Goal: Transaction & Acquisition: Book appointment/travel/reservation

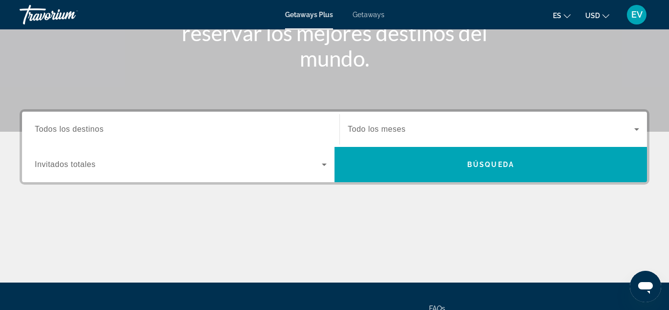
scroll to position [153, 0]
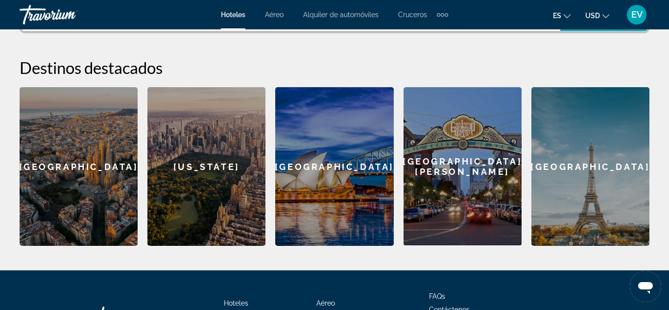
scroll to position [314, 0]
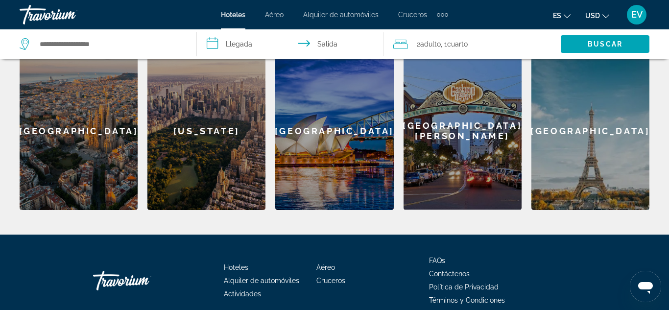
click at [84, 126] on div "[GEOGRAPHIC_DATA]" at bounding box center [79, 130] width 118 height 159
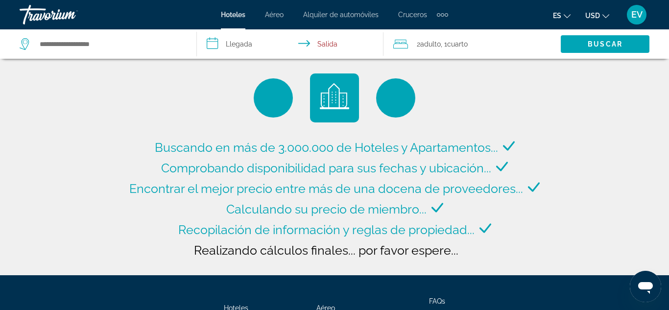
type input "**********"
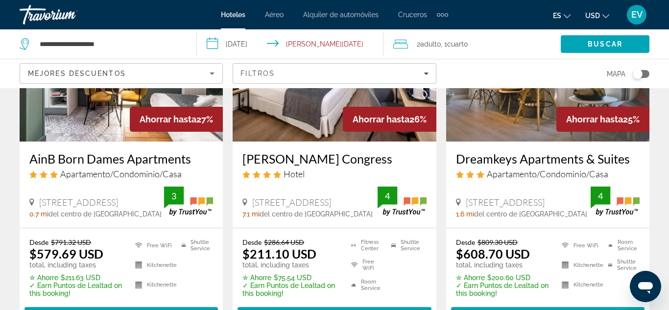
scroll to position [889, 0]
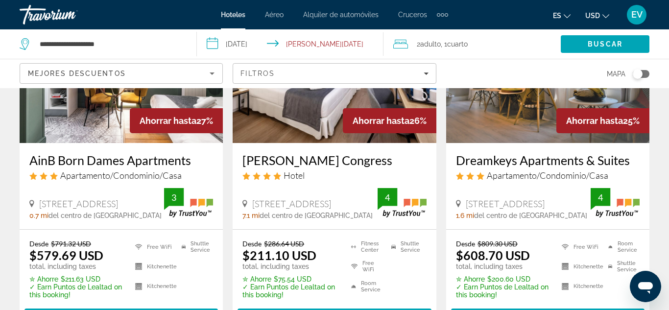
click at [214, 73] on icon "Sort by" at bounding box center [212, 74] width 12 height 12
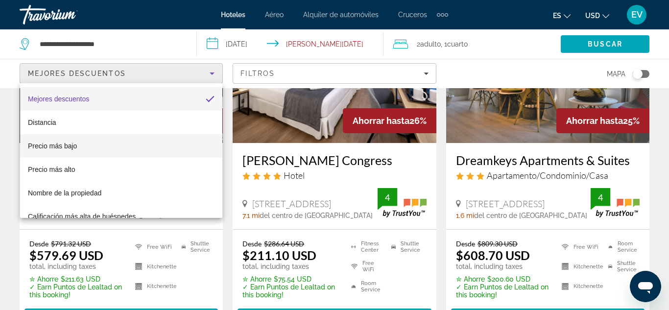
click at [87, 146] on mat-option "Precio más bajo" at bounding box center [121, 145] width 202 height 23
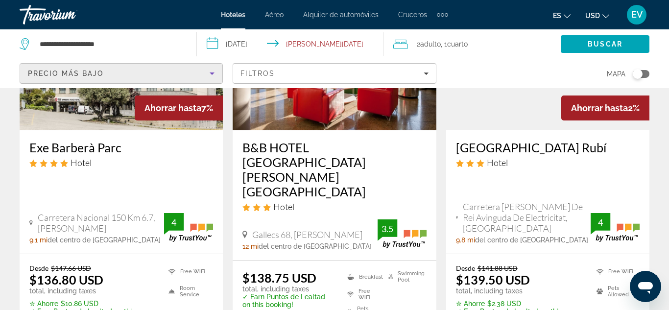
scroll to position [555, 0]
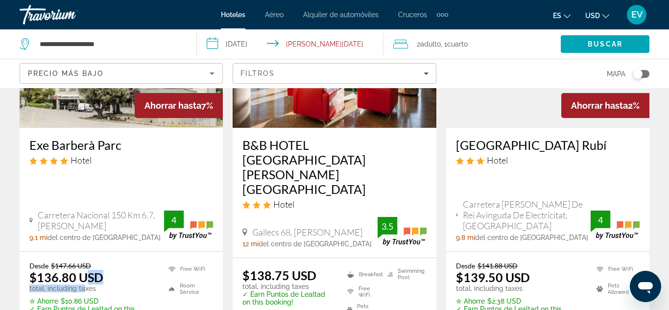
drag, startPoint x: 88, startPoint y: 212, endPoint x: 84, endPoint y: 222, distance: 11.0
click at [84, 261] on div "Desde $147.66 USD $136.80 USD total, including taxes" at bounding box center [92, 276] width 127 height 31
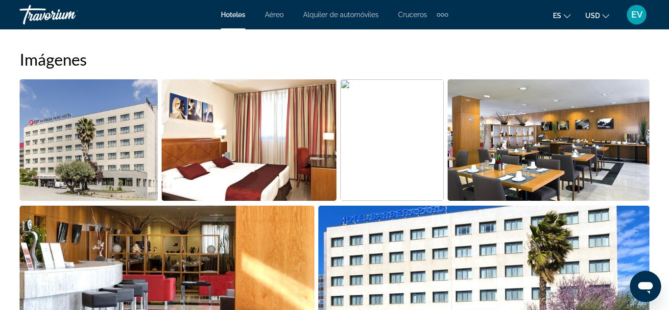
scroll to position [645, 0]
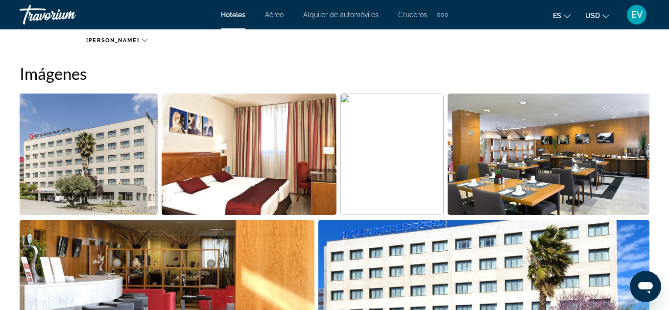
click at [105, 156] on img "Open full-screen image slider" at bounding box center [89, 154] width 138 height 121
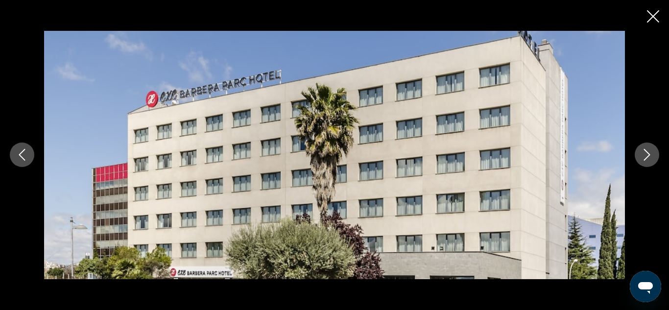
click at [647, 157] on icon "Next image" at bounding box center [647, 155] width 6 height 12
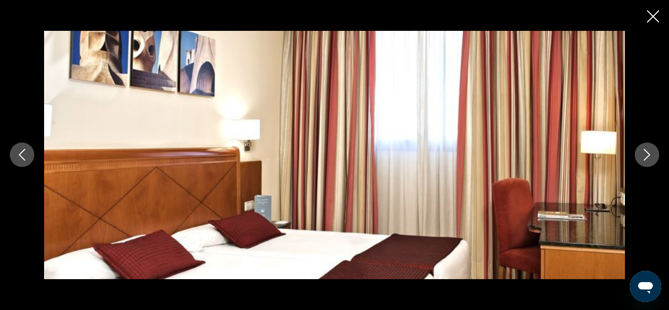
click at [647, 157] on icon "Next image" at bounding box center [647, 155] width 6 height 12
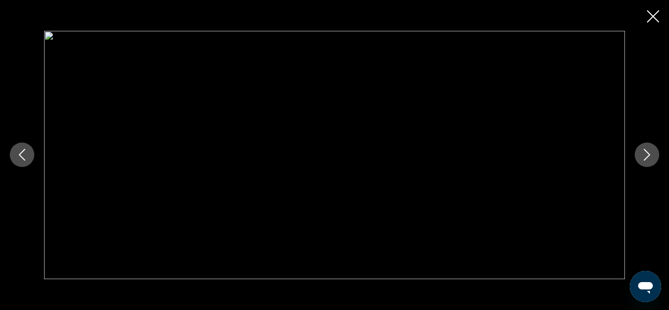
click at [647, 157] on icon "Next image" at bounding box center [647, 155] width 6 height 12
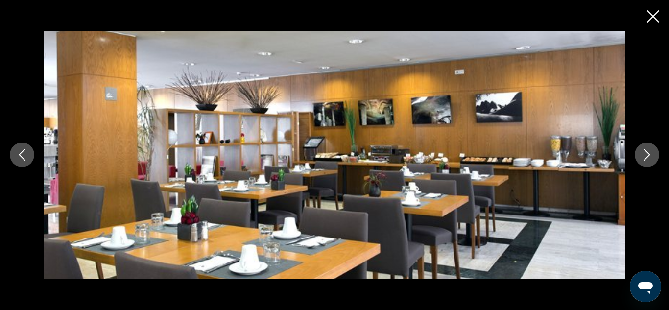
click at [647, 157] on icon "Next image" at bounding box center [647, 155] width 6 height 12
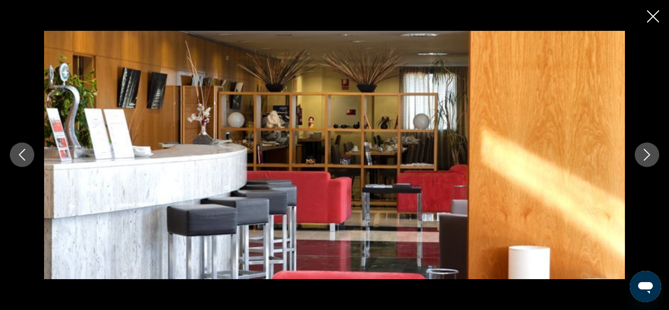
click at [647, 157] on icon "Next image" at bounding box center [647, 155] width 6 height 12
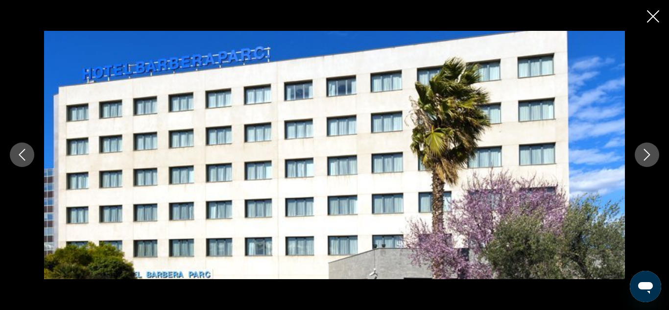
click at [647, 157] on icon "Next image" at bounding box center [647, 155] width 6 height 12
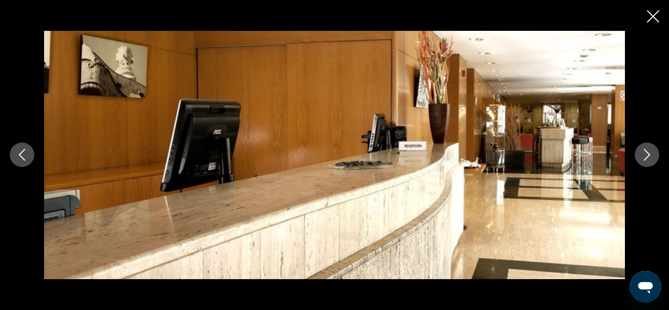
click at [647, 157] on icon "Next image" at bounding box center [647, 155] width 6 height 12
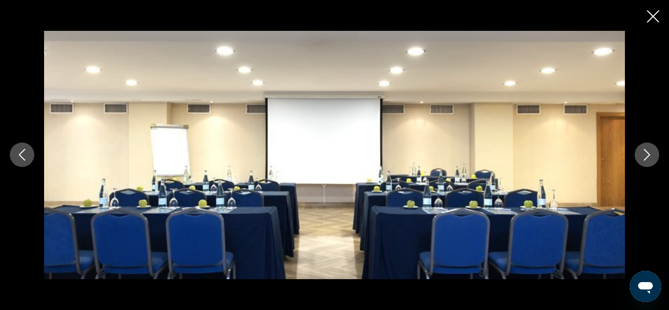
click at [647, 157] on icon "Next image" at bounding box center [647, 155] width 6 height 12
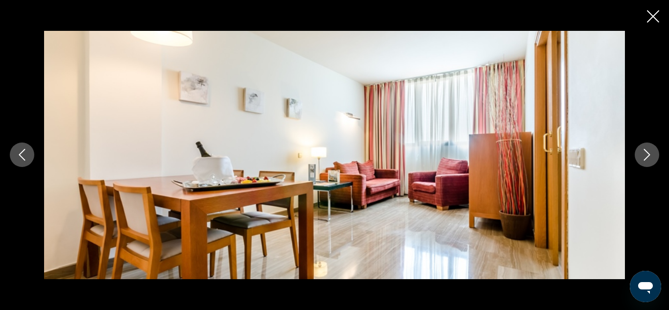
click at [647, 157] on icon "Next image" at bounding box center [647, 155] width 6 height 12
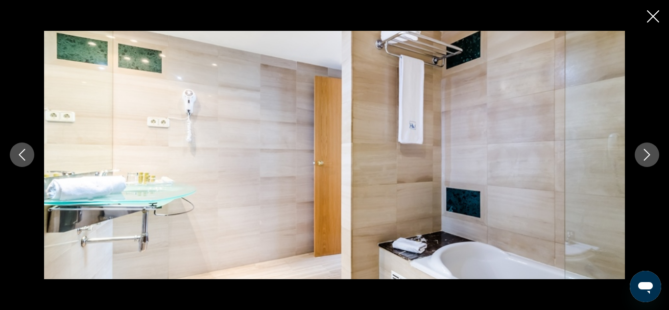
click at [647, 157] on icon "Next image" at bounding box center [647, 155] width 6 height 12
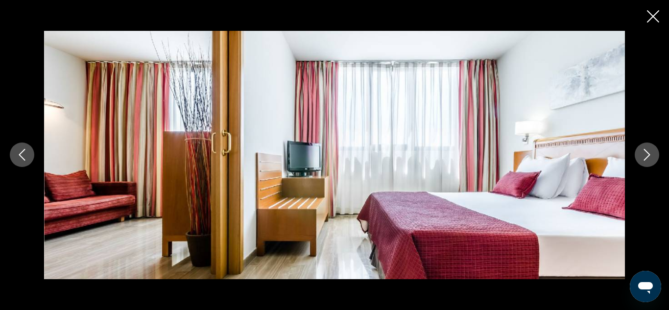
click at [647, 157] on icon "Next image" at bounding box center [647, 155] width 6 height 12
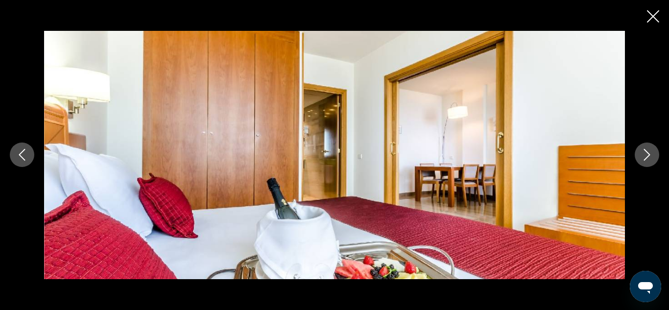
click at [647, 157] on icon "Next image" at bounding box center [647, 155] width 6 height 12
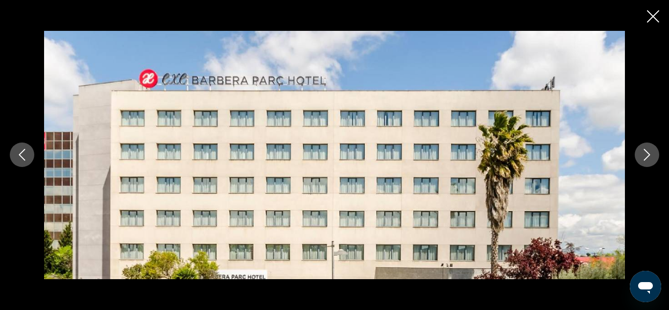
click at [647, 157] on icon "Next image" at bounding box center [647, 155] width 6 height 12
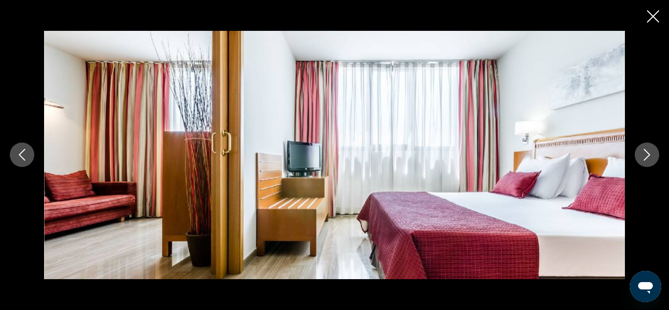
click at [647, 157] on icon "Next image" at bounding box center [647, 155] width 6 height 12
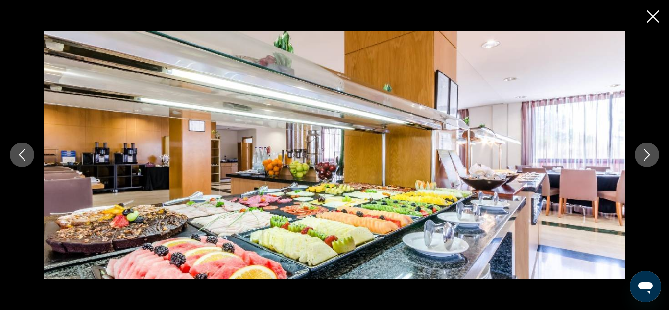
click at [647, 157] on icon "Next image" at bounding box center [647, 155] width 6 height 12
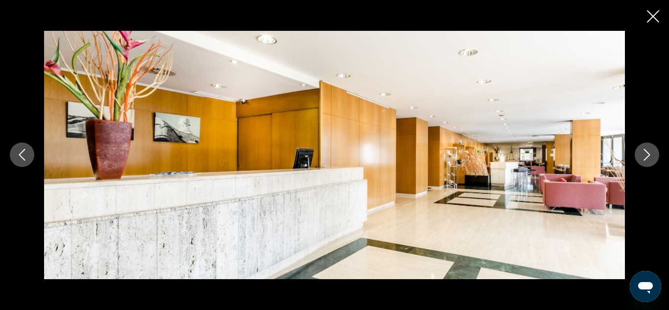
click at [647, 157] on icon "Next image" at bounding box center [647, 155] width 6 height 12
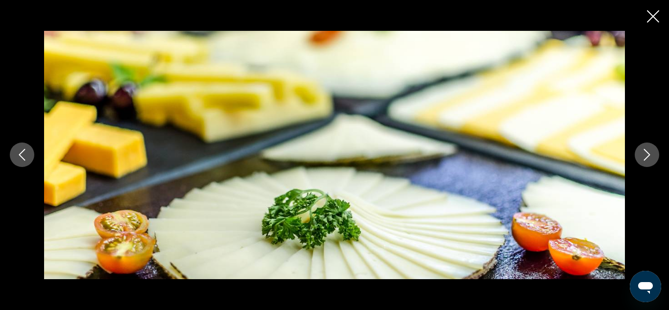
click at [647, 157] on icon "Next image" at bounding box center [647, 155] width 6 height 12
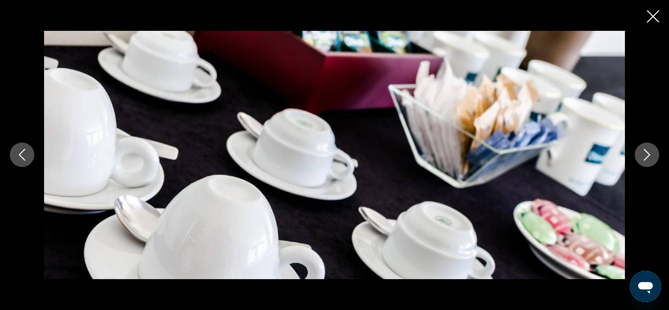
click at [647, 157] on icon "Next image" at bounding box center [647, 155] width 6 height 12
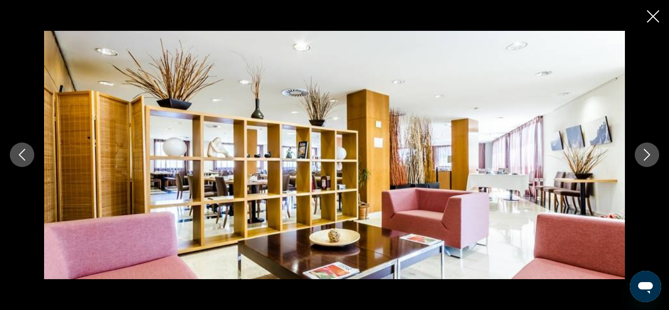
click at [647, 157] on icon "Next image" at bounding box center [647, 155] width 6 height 12
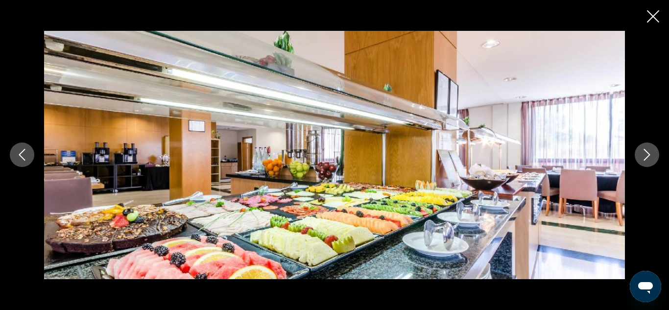
click at [647, 157] on icon "Next image" at bounding box center [647, 155] width 6 height 12
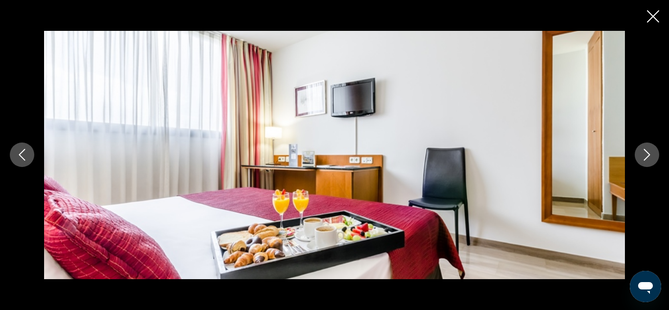
click at [647, 157] on icon "Next image" at bounding box center [647, 155] width 6 height 12
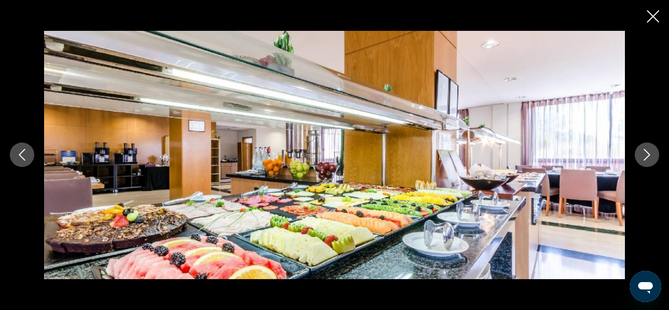
click at [647, 157] on icon "Next image" at bounding box center [647, 155] width 6 height 12
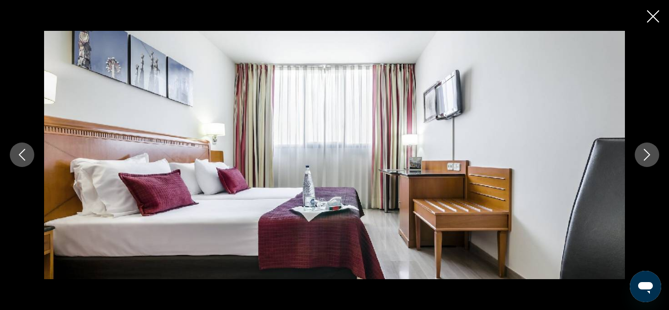
click at [659, 16] on div "prev next" at bounding box center [334, 155] width 669 height 310
click at [654, 18] on icon "Close slideshow" at bounding box center [653, 16] width 12 height 12
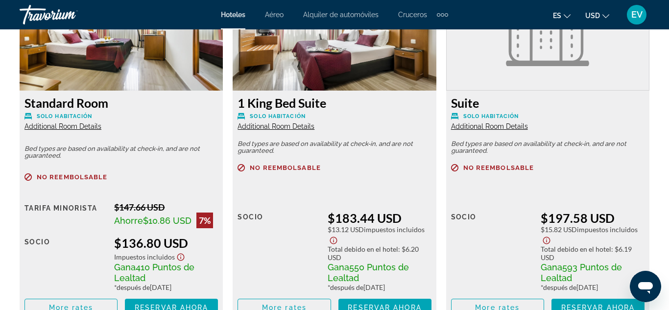
scroll to position [1579, 0]
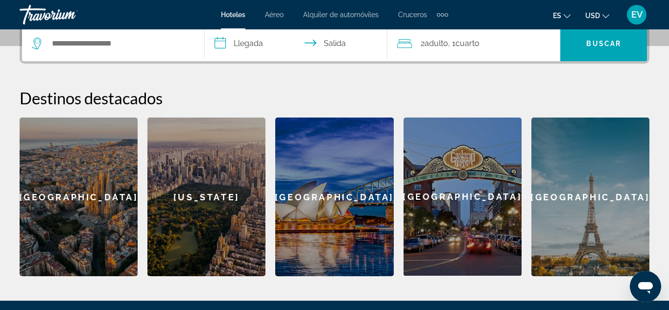
scroll to position [352, 0]
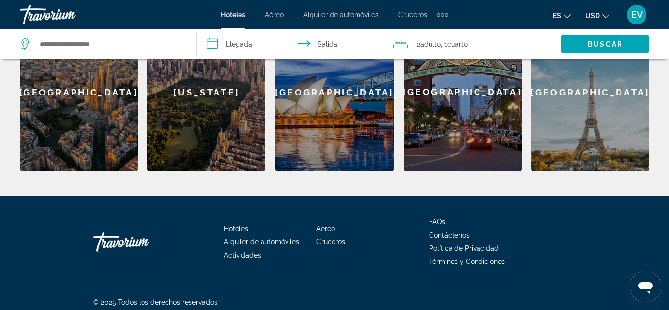
click at [103, 133] on div "Barcelona" at bounding box center [79, 92] width 118 height 159
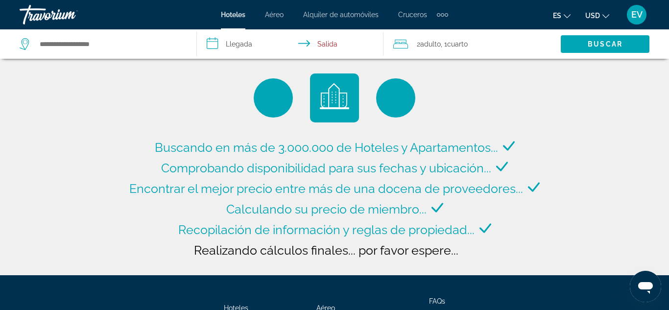
type input "**********"
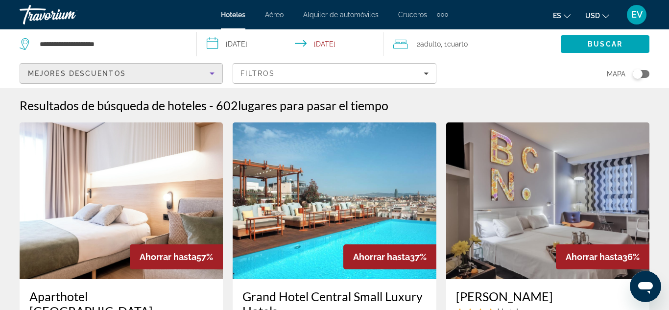
click at [213, 74] on icon "Sort by" at bounding box center [212, 74] width 12 height 12
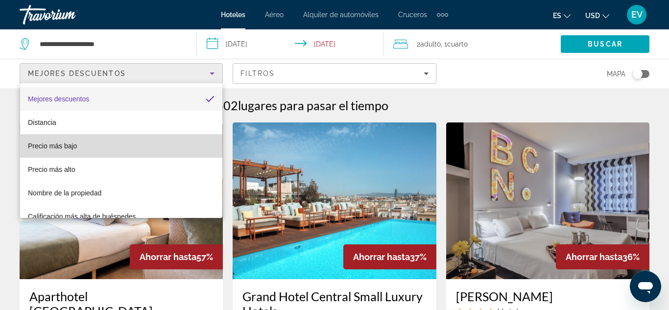
click at [116, 147] on mat-option "Precio más bajo" at bounding box center [121, 145] width 202 height 23
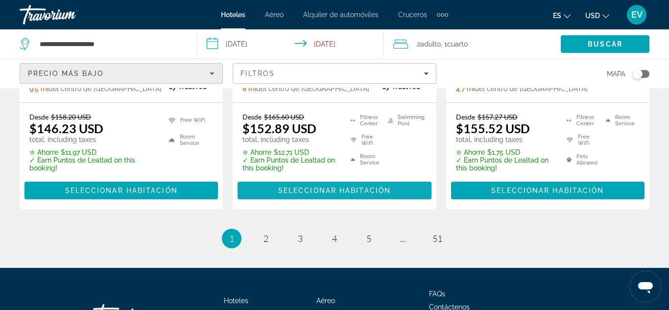
scroll to position [1417, 0]
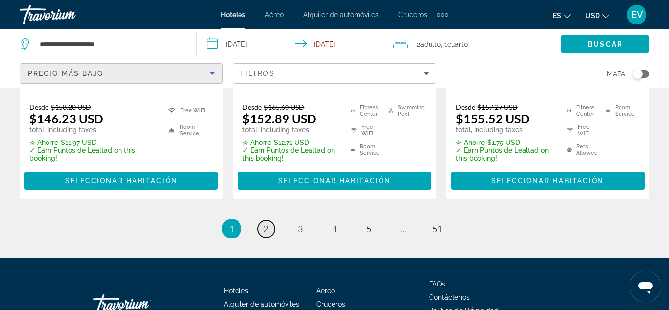
click at [263, 223] on span "2" at bounding box center [265, 228] width 5 height 11
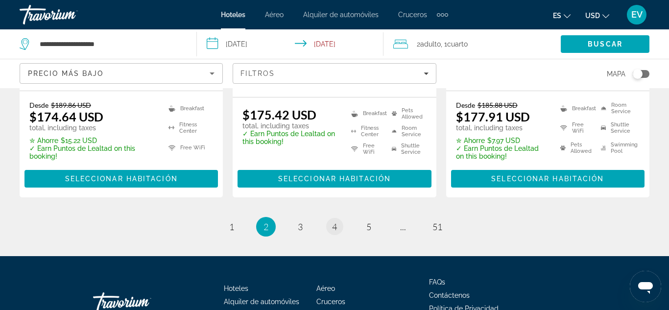
scroll to position [1465, 0]
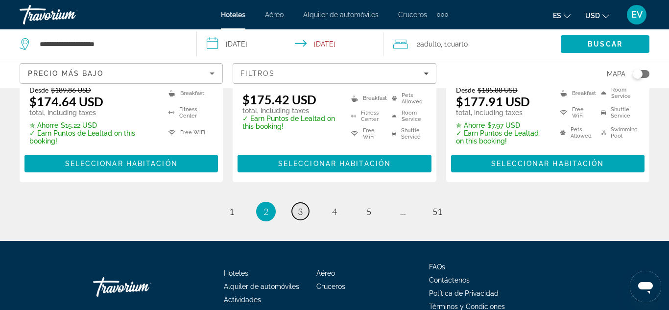
click at [299, 206] on span "3" at bounding box center [300, 211] width 5 height 11
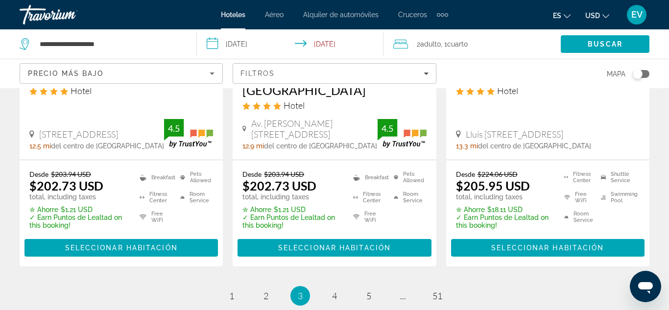
scroll to position [1341, 0]
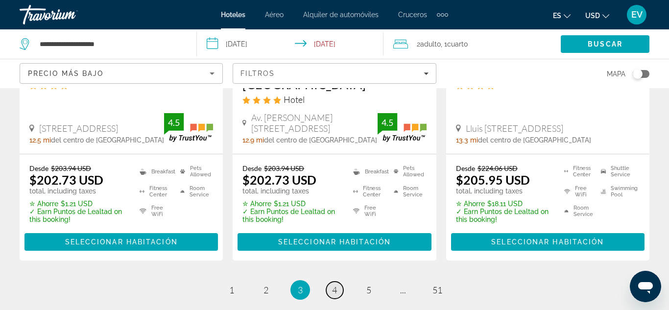
click at [338, 282] on link "page 4" at bounding box center [334, 290] width 17 height 17
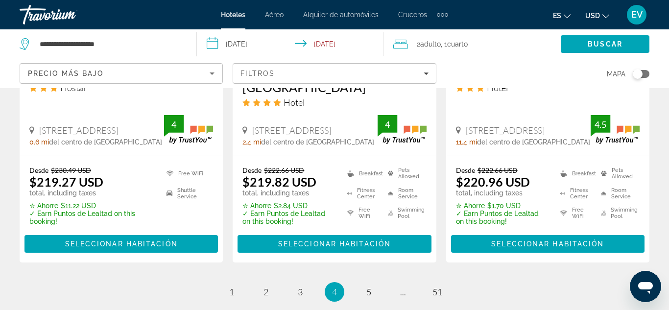
scroll to position [1376, 0]
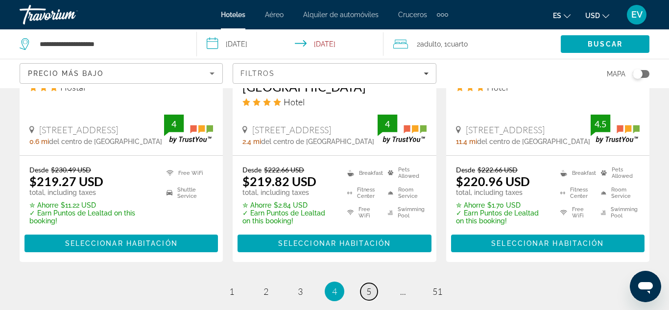
click at [370, 286] on span "5" at bounding box center [368, 291] width 5 height 11
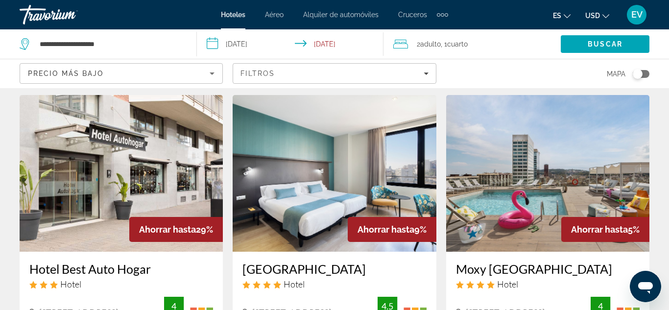
scroll to position [802, 0]
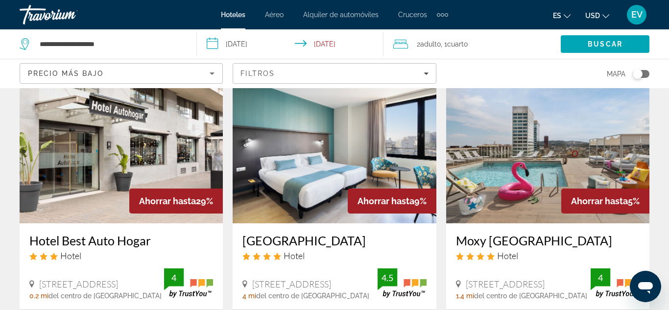
click at [497, 151] on img "Main content" at bounding box center [547, 145] width 203 height 157
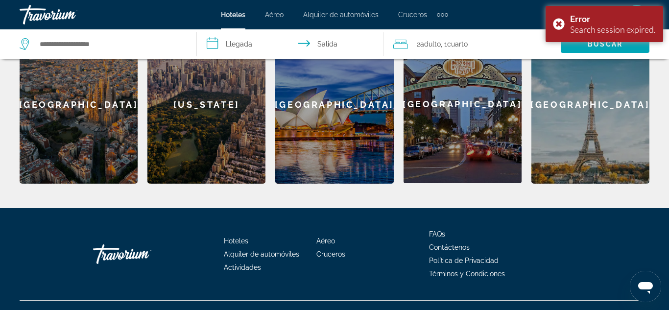
scroll to position [306, 0]
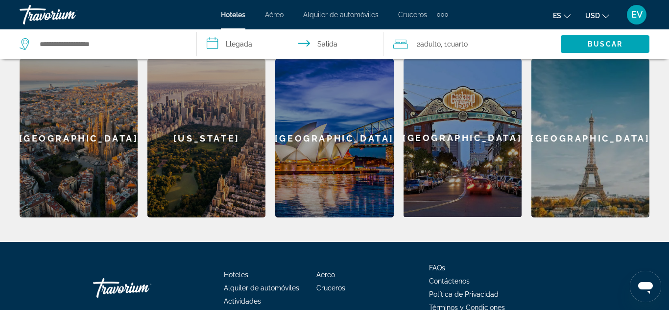
click at [77, 128] on div "Barcelona" at bounding box center [79, 138] width 118 height 159
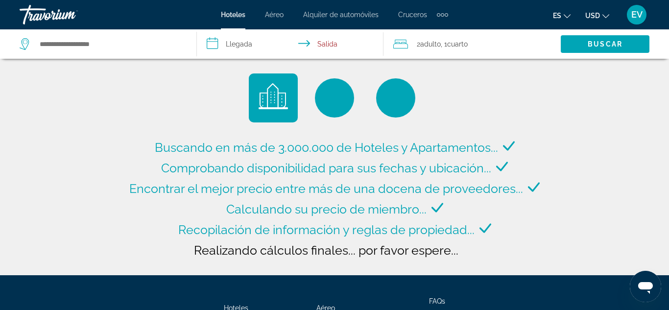
type input "**********"
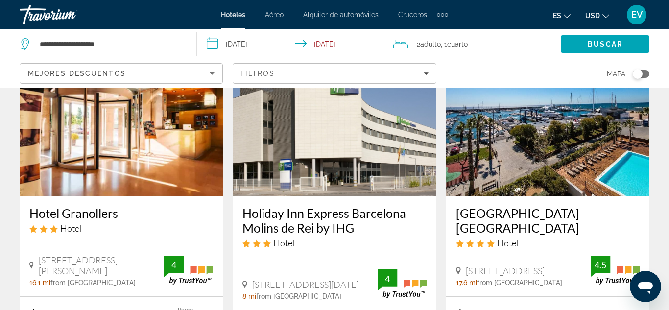
scroll to position [84, 0]
click at [535, 168] on img "Main content" at bounding box center [547, 117] width 203 height 157
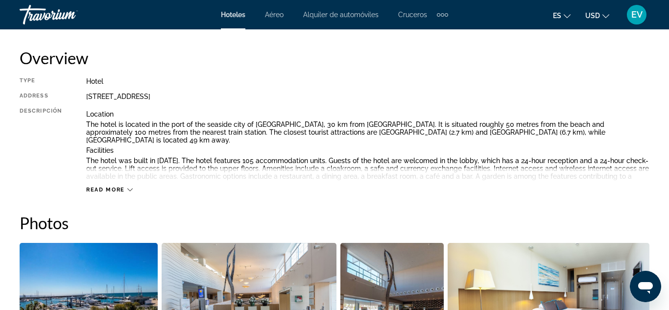
scroll to position [506, 0]
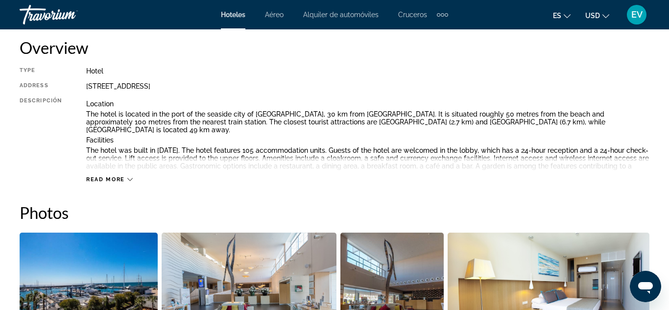
click at [128, 182] on icon "Main content" at bounding box center [129, 179] width 5 height 5
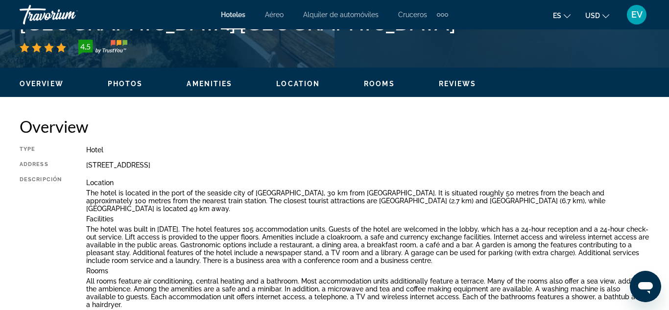
scroll to position [386, 0]
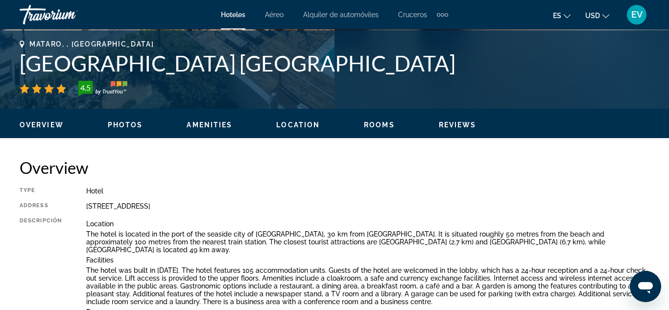
click at [568, 19] on button "es English Español Français Italiano Português русский" at bounding box center [562, 15] width 18 height 14
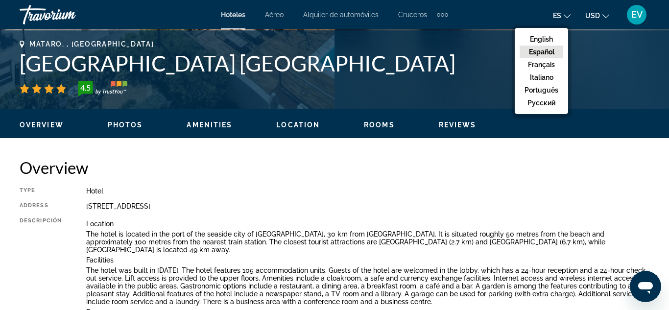
click at [546, 49] on button "Español" at bounding box center [541, 52] width 44 height 13
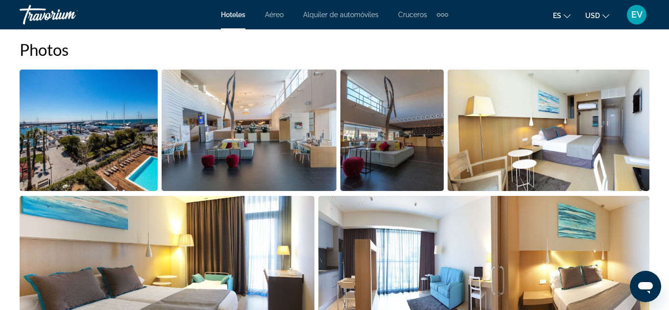
scroll to position [822, 0]
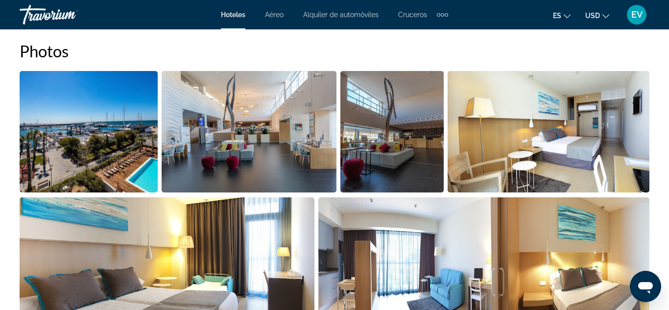
click at [123, 148] on img "Open full-screen image slider" at bounding box center [89, 131] width 138 height 121
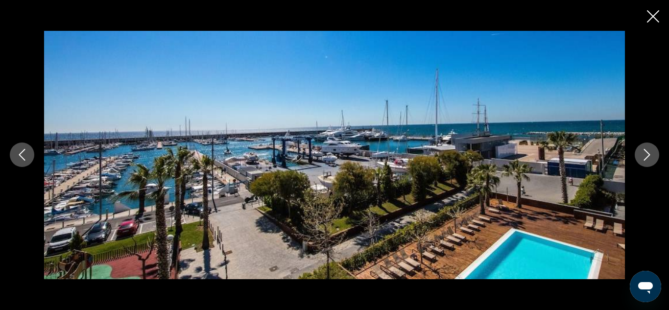
click at [644, 153] on icon "Next image" at bounding box center [647, 155] width 12 height 12
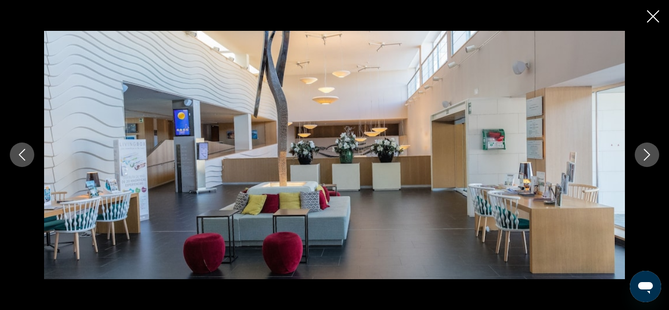
click at [644, 153] on icon "Next image" at bounding box center [647, 155] width 12 height 12
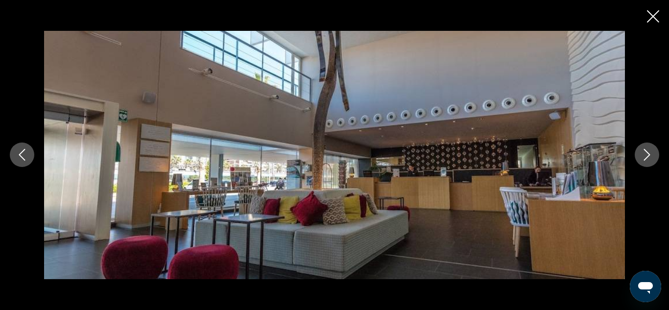
click at [644, 153] on icon "Next image" at bounding box center [647, 155] width 12 height 12
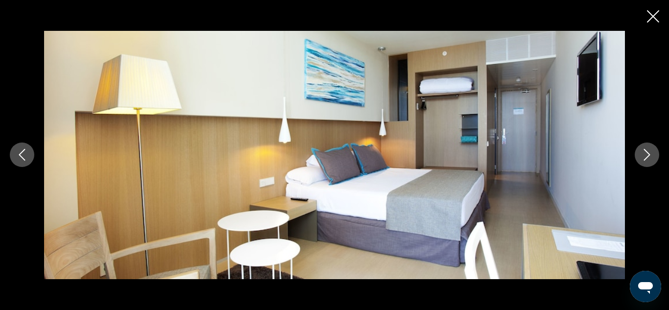
click at [644, 153] on icon "Next image" at bounding box center [647, 155] width 12 height 12
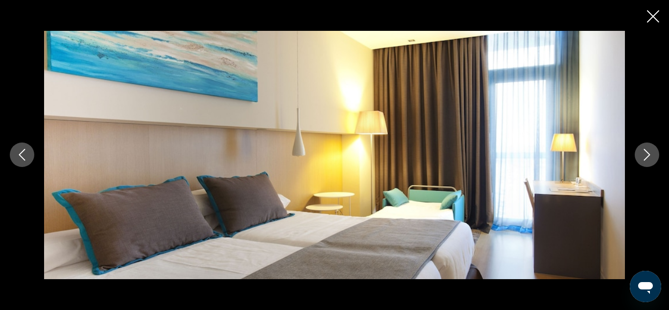
click at [644, 153] on icon "Next image" at bounding box center [647, 155] width 12 height 12
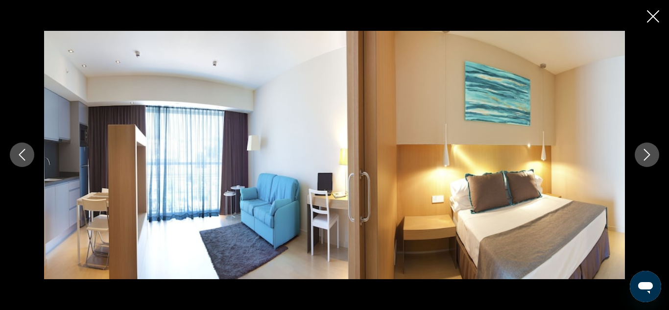
click at [644, 153] on icon "Next image" at bounding box center [647, 155] width 12 height 12
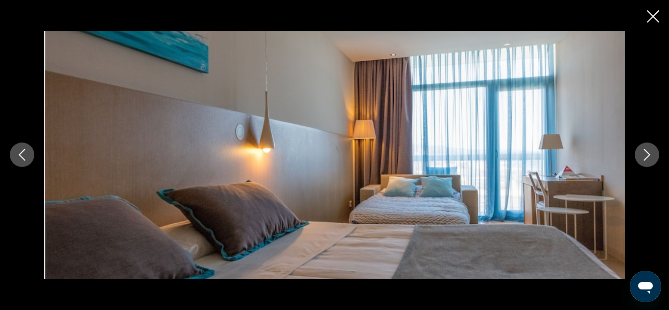
click at [644, 153] on icon "Next image" at bounding box center [647, 155] width 12 height 12
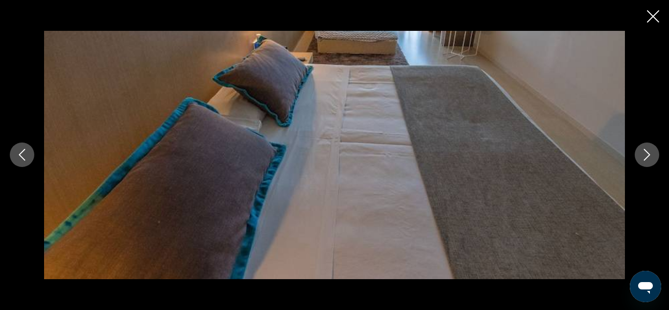
click at [644, 153] on icon "Next image" at bounding box center [647, 155] width 12 height 12
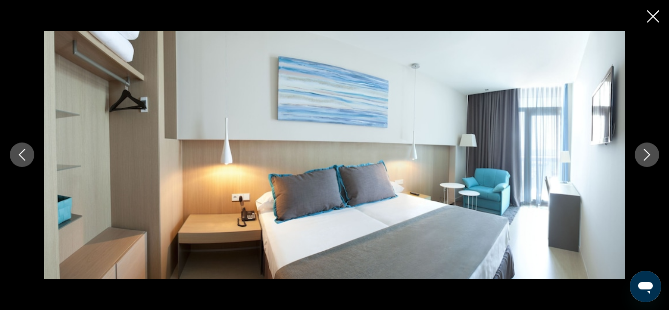
click at [644, 153] on icon "Next image" at bounding box center [647, 155] width 12 height 12
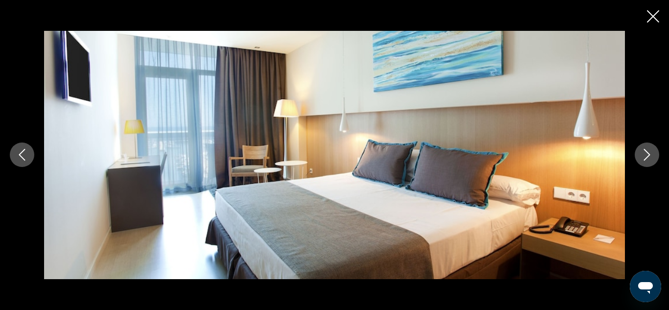
click at [644, 153] on icon "Next image" at bounding box center [647, 155] width 12 height 12
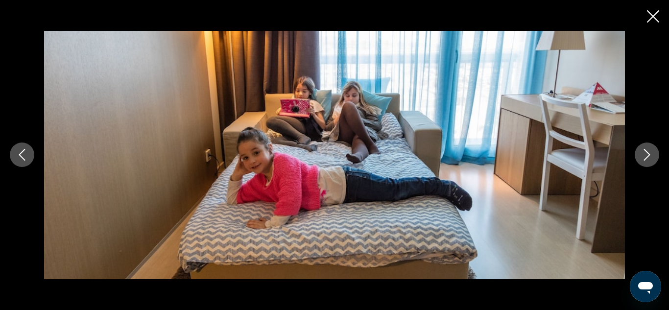
click at [644, 153] on icon "Next image" at bounding box center [647, 155] width 12 height 12
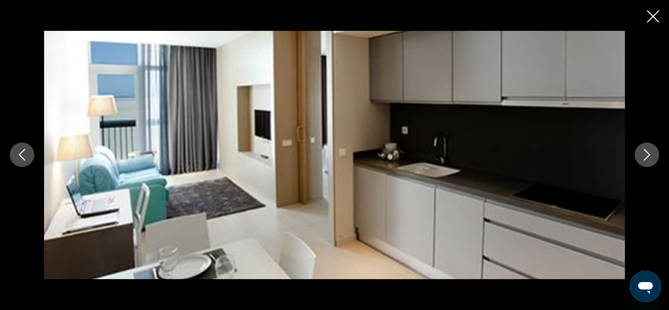
click at [644, 153] on icon "Next image" at bounding box center [647, 155] width 12 height 12
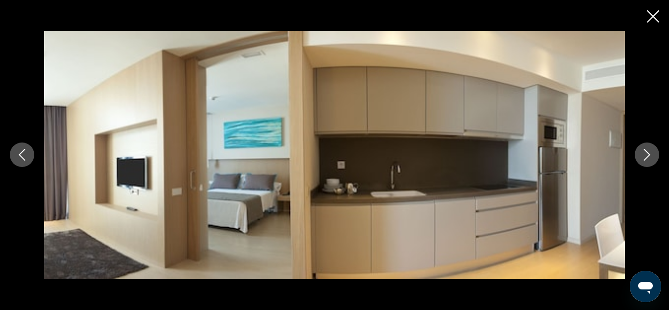
click at [644, 153] on icon "Next image" at bounding box center [647, 155] width 12 height 12
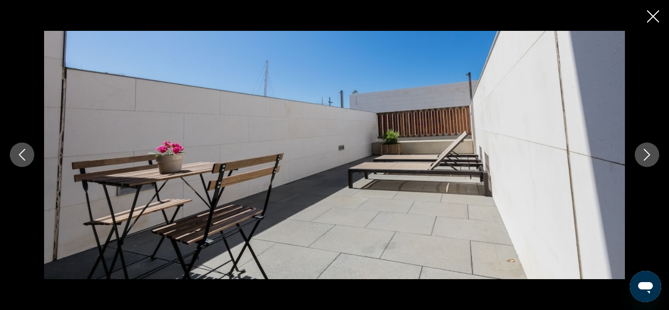
click at [644, 153] on icon "Next image" at bounding box center [647, 155] width 12 height 12
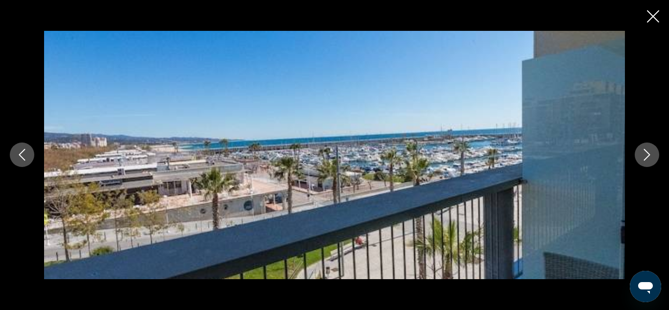
click at [644, 153] on icon "Next image" at bounding box center [647, 155] width 12 height 12
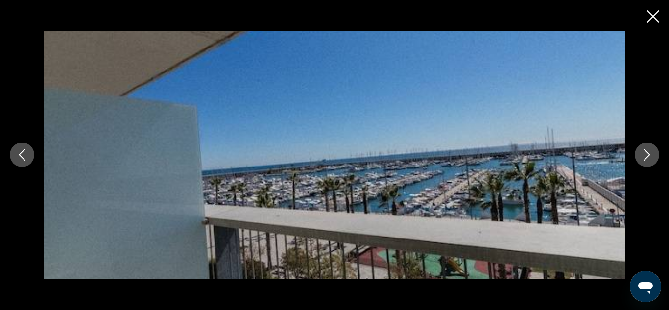
click at [644, 153] on icon "Next image" at bounding box center [647, 155] width 12 height 12
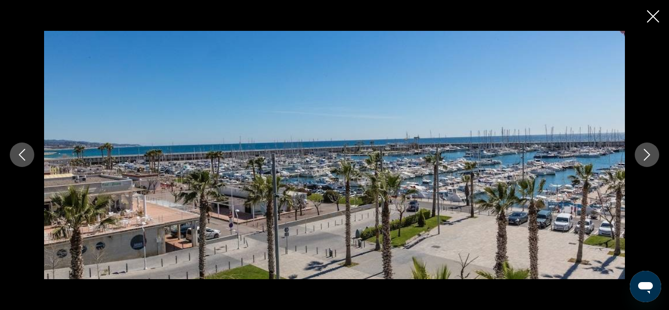
click at [644, 153] on icon "Next image" at bounding box center [647, 155] width 12 height 12
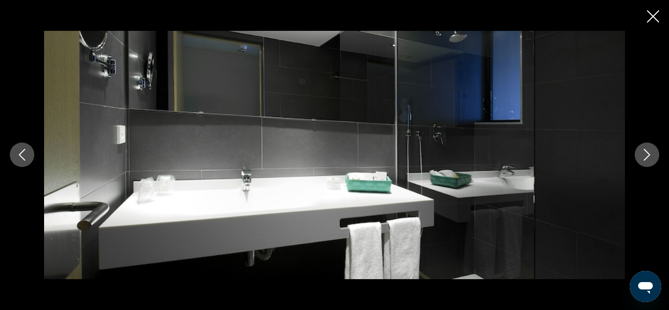
click at [644, 153] on icon "Next image" at bounding box center [647, 155] width 12 height 12
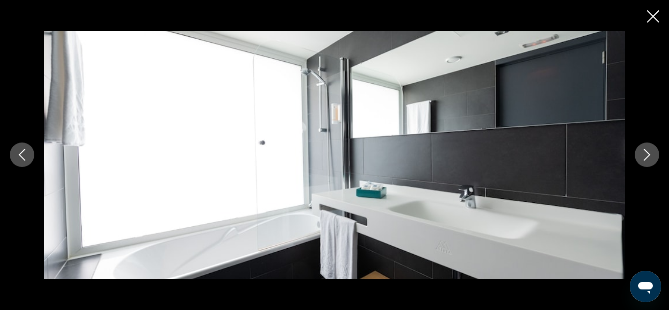
click at [644, 153] on icon "Next image" at bounding box center [647, 155] width 12 height 12
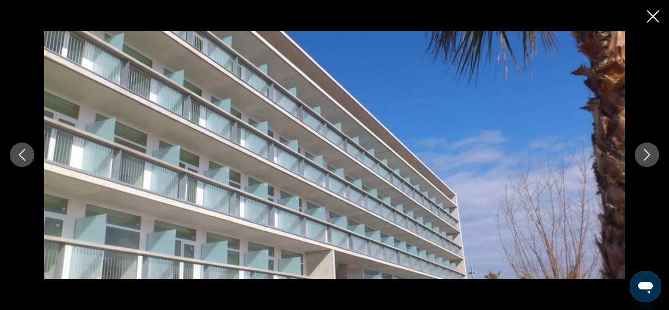
click at [644, 153] on icon "Next image" at bounding box center [647, 155] width 12 height 12
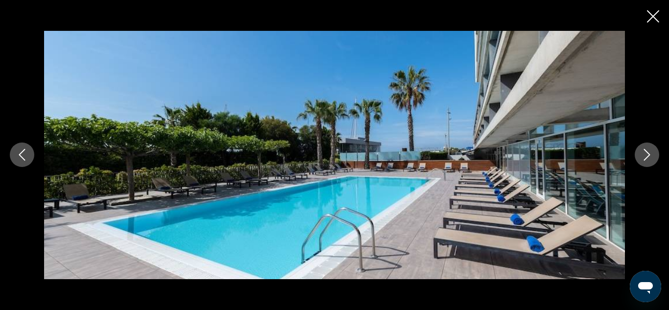
click at [644, 153] on icon "Next image" at bounding box center [647, 155] width 12 height 12
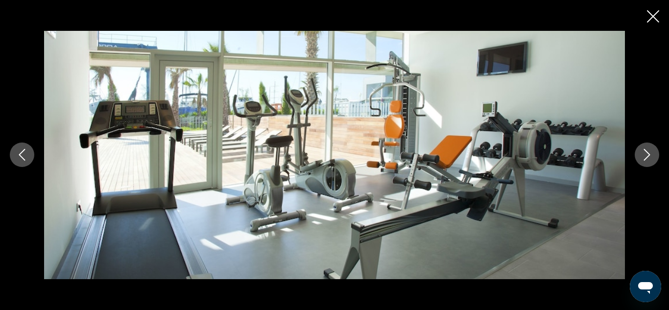
click at [644, 153] on icon "Next image" at bounding box center [647, 155] width 12 height 12
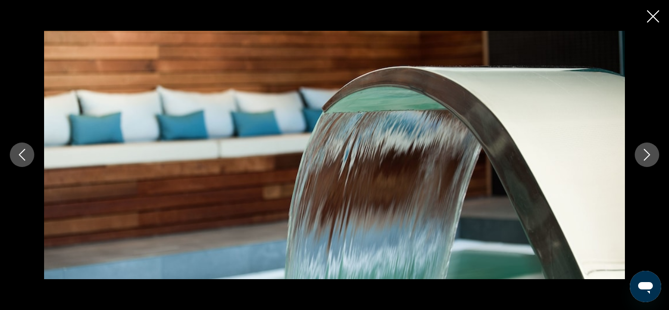
click at [644, 153] on icon "Next image" at bounding box center [647, 155] width 12 height 12
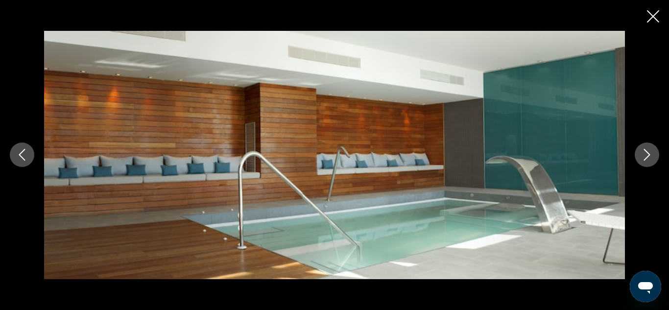
click at [644, 153] on icon "Next image" at bounding box center [647, 155] width 12 height 12
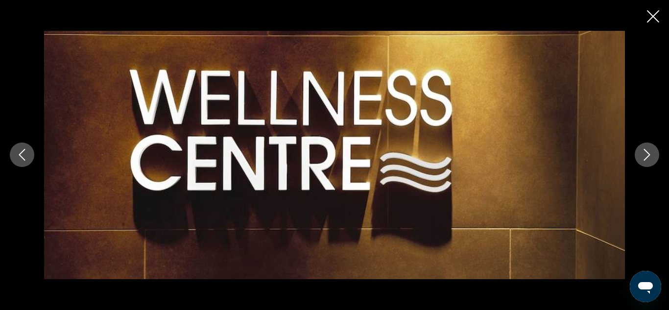
click at [644, 153] on icon "Next image" at bounding box center [647, 155] width 12 height 12
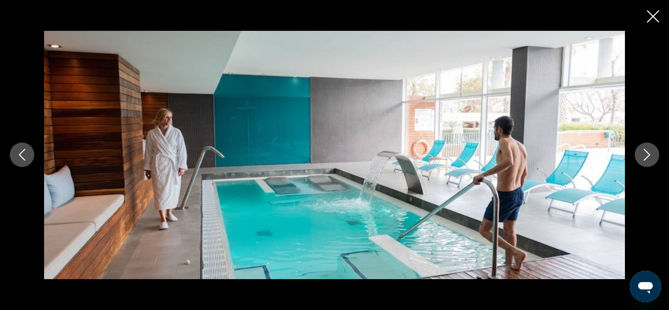
click at [644, 153] on icon "Next image" at bounding box center [647, 155] width 12 height 12
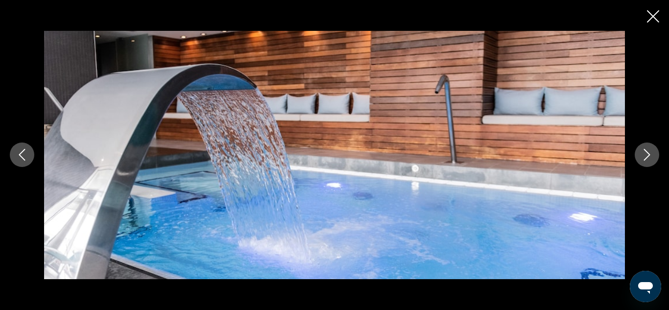
click at [644, 153] on icon "Next image" at bounding box center [647, 155] width 12 height 12
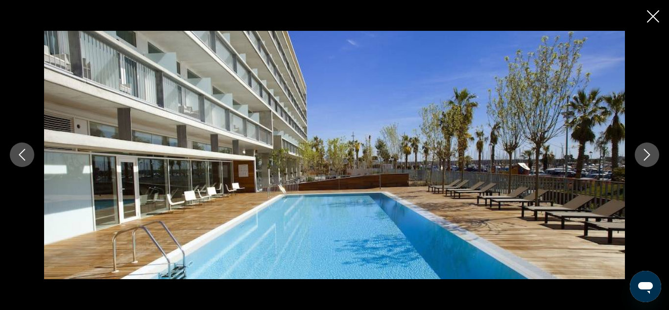
click at [644, 153] on icon "Next image" at bounding box center [647, 155] width 12 height 12
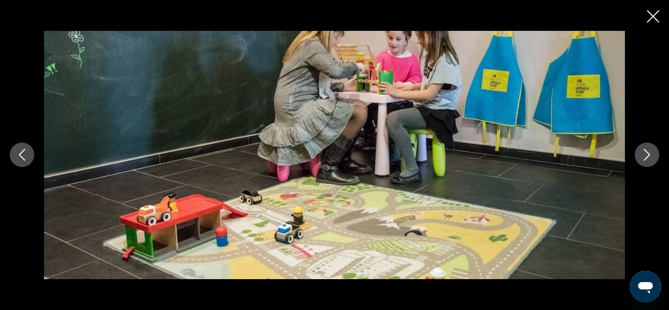
click at [644, 153] on icon "Next image" at bounding box center [647, 155] width 12 height 12
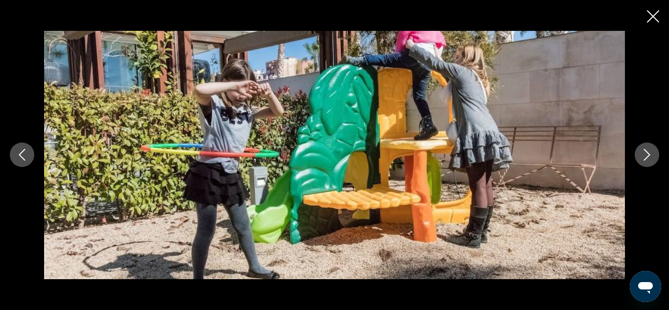
click at [644, 153] on icon "Next image" at bounding box center [647, 155] width 12 height 12
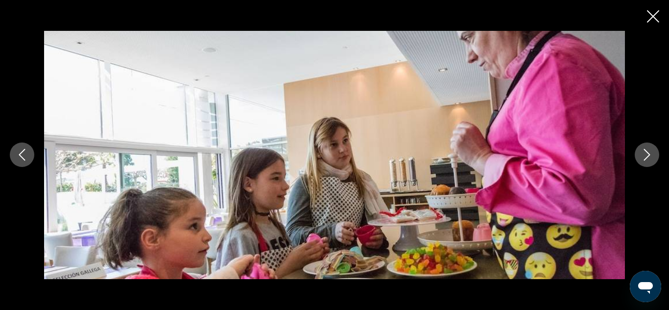
click at [644, 153] on icon "Next image" at bounding box center [647, 155] width 12 height 12
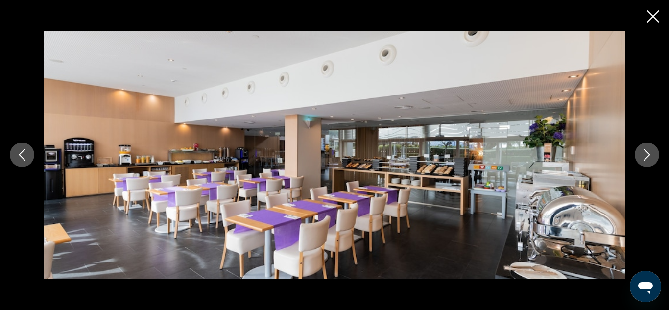
click at [644, 153] on icon "Next image" at bounding box center [647, 155] width 12 height 12
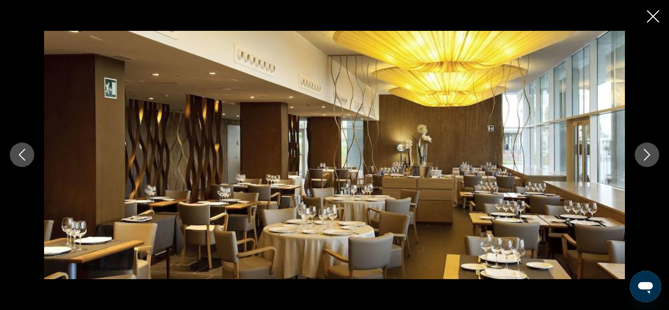
click at [644, 153] on icon "Next image" at bounding box center [647, 155] width 12 height 12
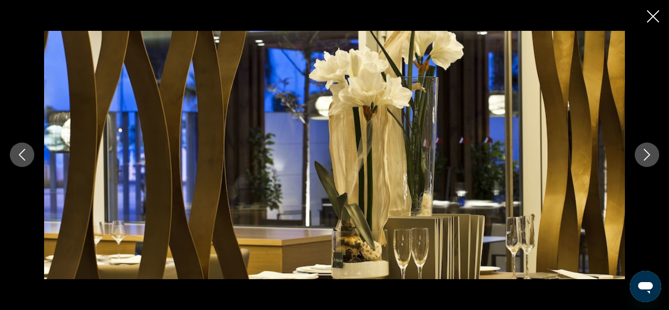
click at [644, 153] on icon "Next image" at bounding box center [647, 155] width 12 height 12
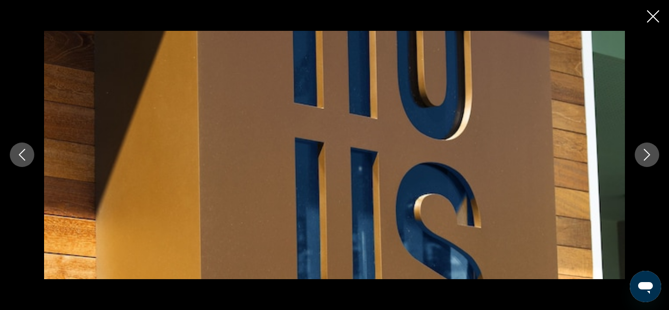
click at [644, 153] on icon "Next image" at bounding box center [647, 155] width 12 height 12
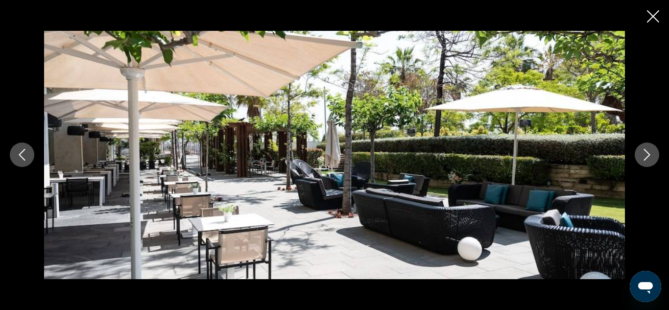
click at [644, 153] on icon "Next image" at bounding box center [647, 155] width 12 height 12
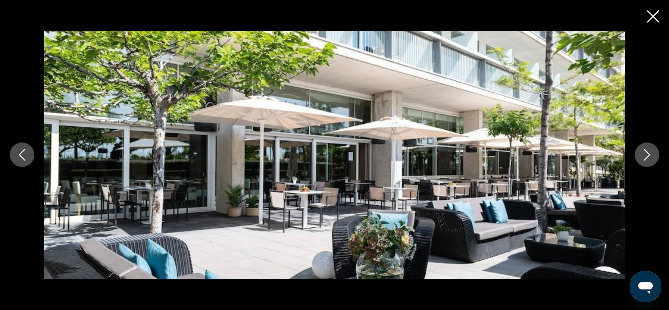
click at [644, 153] on icon "Next image" at bounding box center [647, 155] width 12 height 12
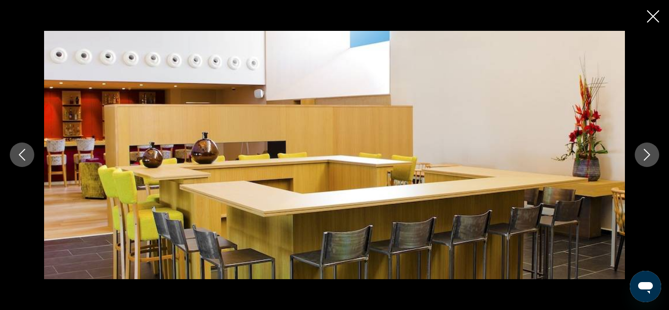
click at [644, 153] on icon "Next image" at bounding box center [647, 155] width 12 height 12
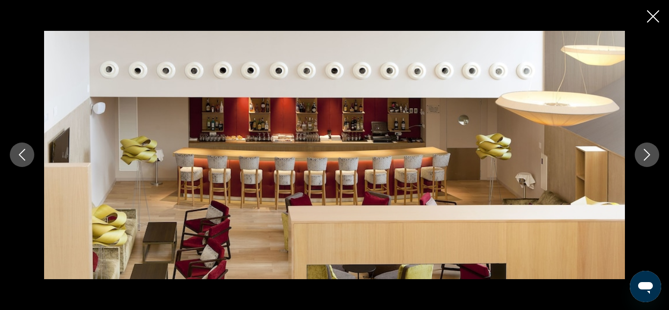
click at [644, 153] on icon "Next image" at bounding box center [647, 155] width 12 height 12
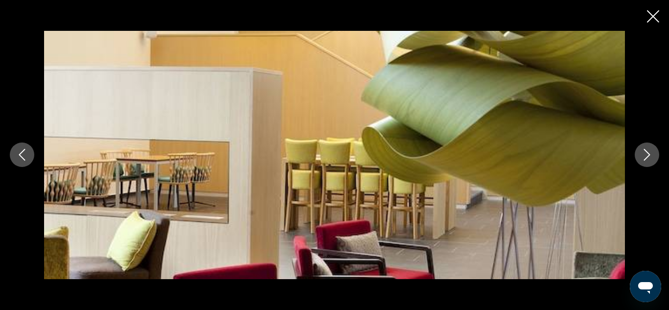
click at [644, 153] on icon "Next image" at bounding box center [647, 155] width 12 height 12
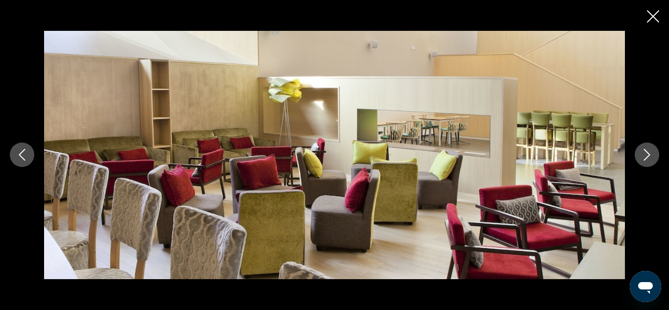
click at [644, 153] on icon "Next image" at bounding box center [647, 155] width 12 height 12
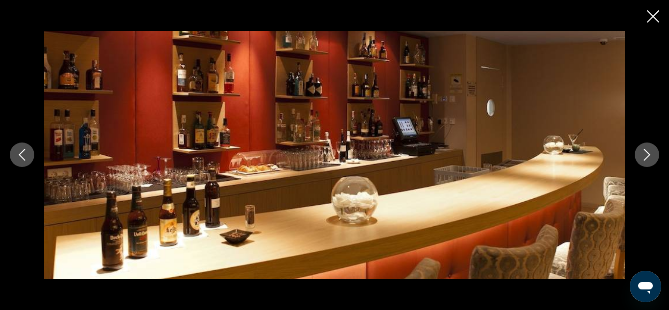
click at [655, 16] on icon "Close slideshow" at bounding box center [653, 16] width 12 height 12
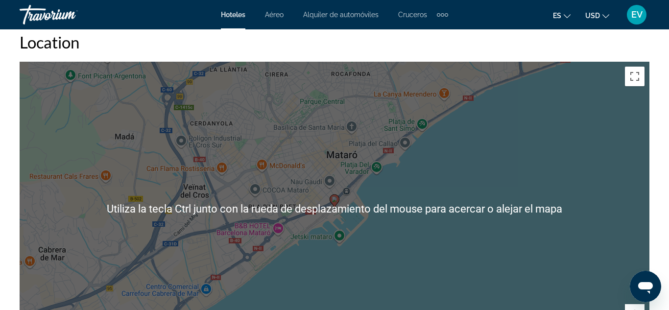
scroll to position [1254, 0]
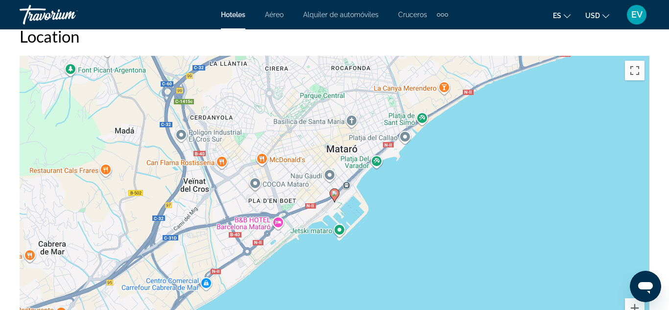
click at [335, 189] on icon "Main content" at bounding box center [334, 195] width 9 height 13
click at [331, 189] on icon "Main content" at bounding box center [334, 195] width 9 height 13
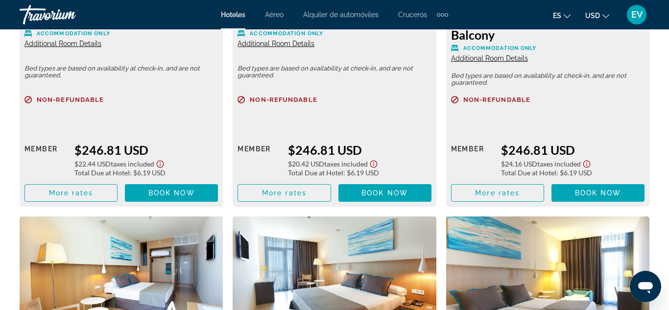
scroll to position [1766, 0]
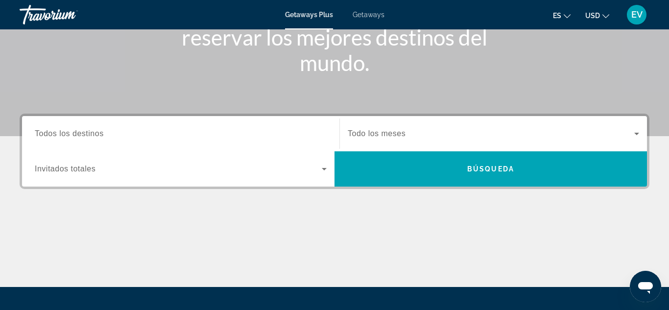
scroll to position [160, 0]
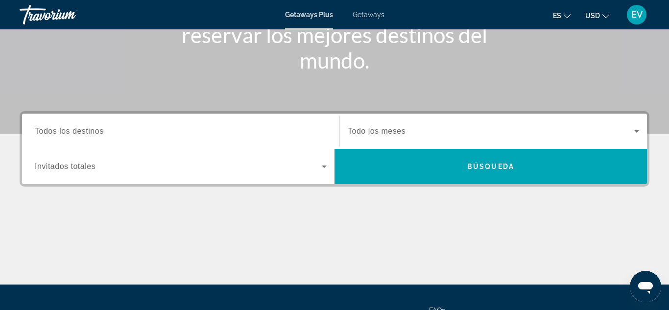
click at [327, 166] on icon "Search widget" at bounding box center [324, 167] width 12 height 12
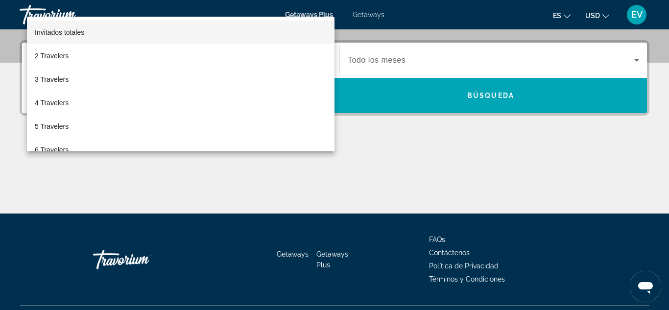
scroll to position [239, 0]
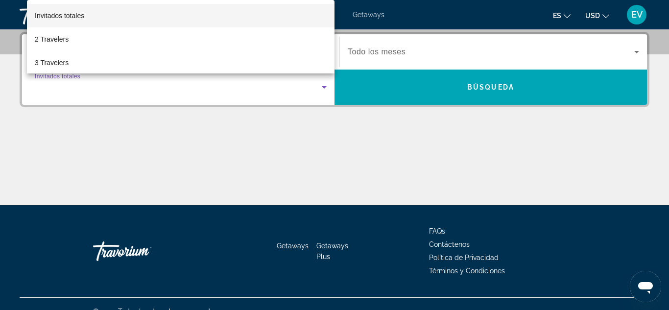
click at [304, 174] on div at bounding box center [334, 155] width 669 height 310
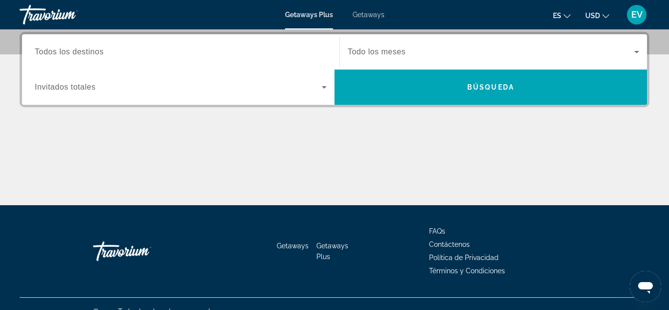
click at [80, 87] on span "Invitados totales" at bounding box center [65, 87] width 61 height 8
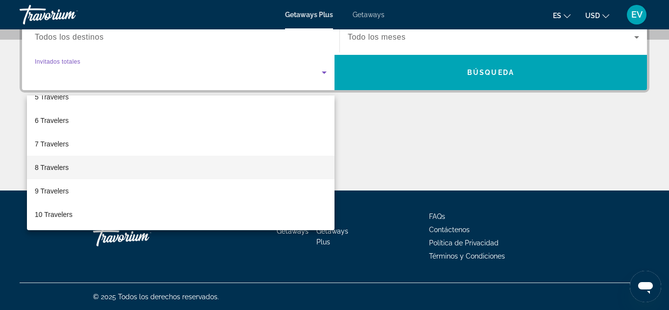
scroll to position [255, 0]
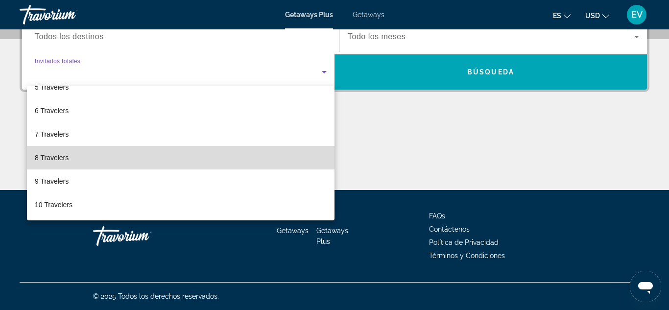
click at [63, 160] on span "8 Travelers" at bounding box center [52, 158] width 34 height 12
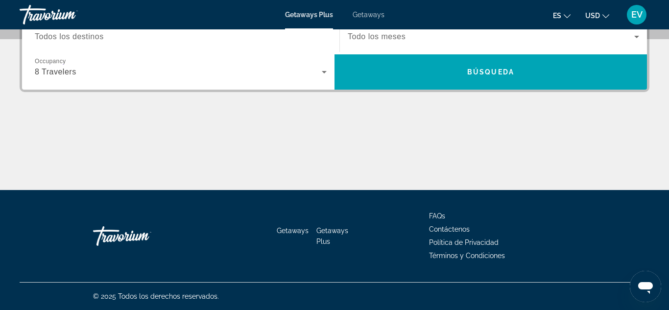
click at [393, 36] on span "Todo los meses" at bounding box center [377, 36] width 58 height 8
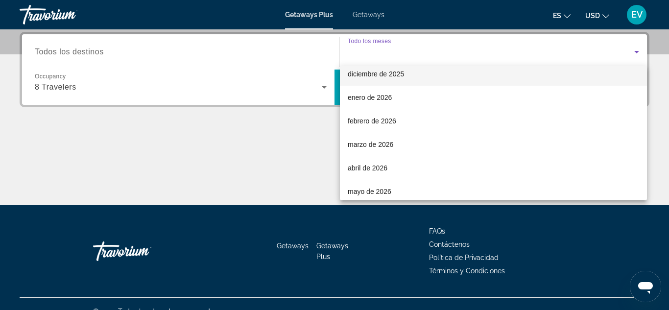
scroll to position [78, 0]
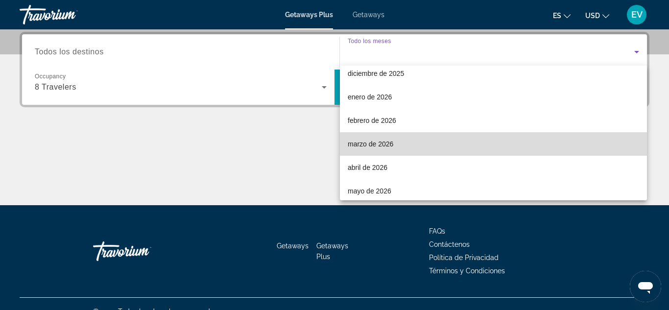
click at [383, 144] on span "marzo de 2026" at bounding box center [371, 144] width 46 height 12
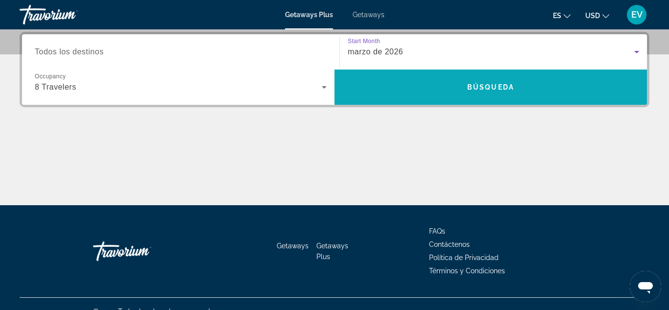
click at [479, 87] on span "Búsqueda" at bounding box center [490, 87] width 47 height 8
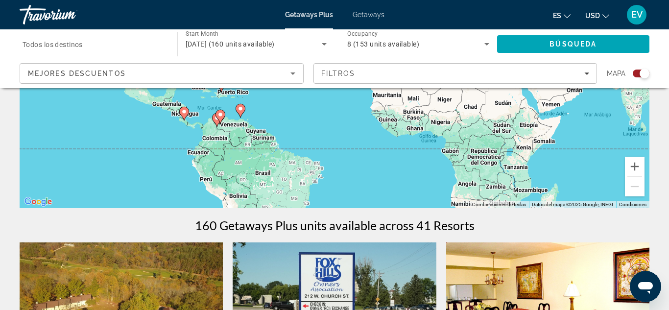
scroll to position [170, 0]
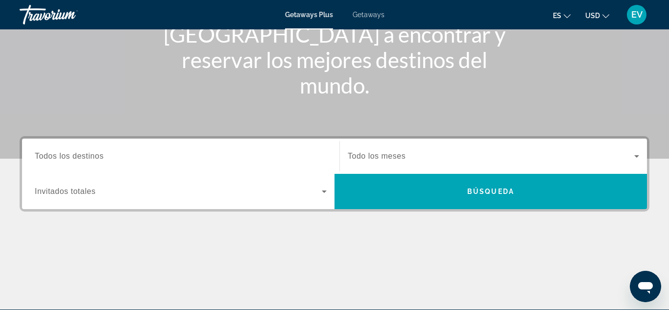
scroll to position [142, 0]
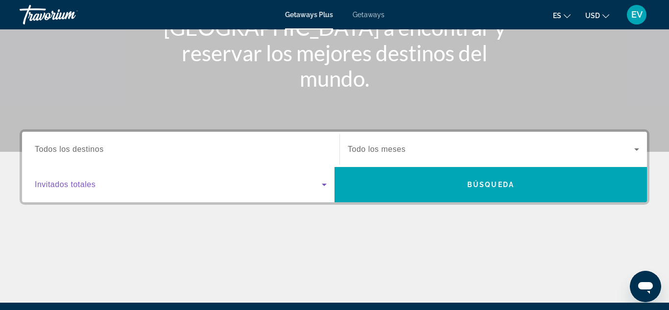
click at [324, 184] on icon "Search widget" at bounding box center [324, 185] width 5 height 2
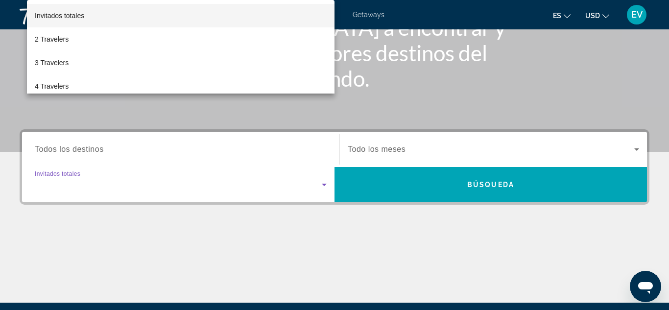
scroll to position [239, 0]
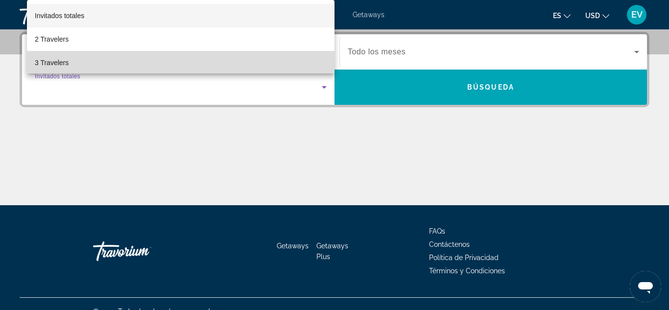
click at [61, 59] on span "3 Travelers" at bounding box center [52, 63] width 34 height 12
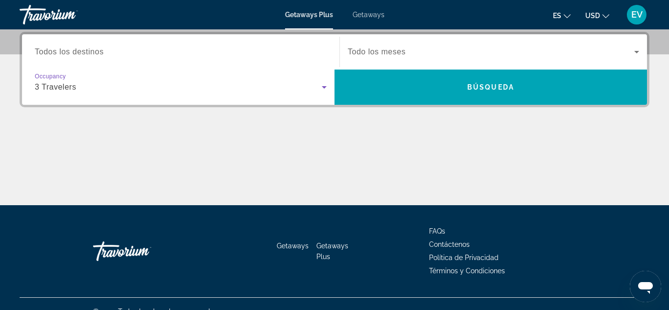
click at [329, 91] on icon "Search widget" at bounding box center [324, 87] width 12 height 12
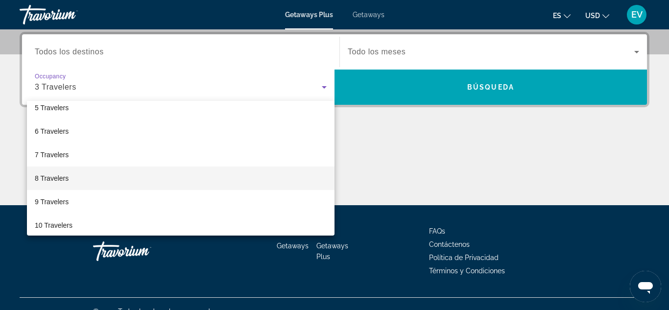
scroll to position [108, 0]
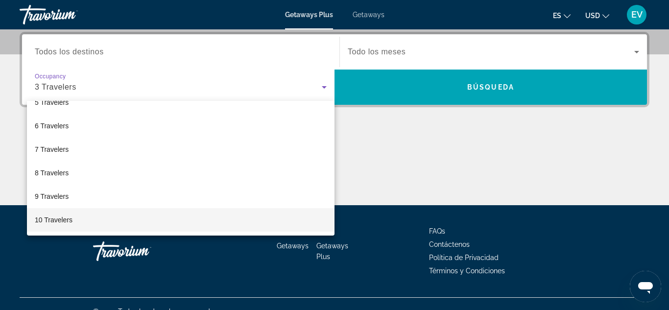
click at [65, 219] on span "10 Travelers" at bounding box center [54, 220] width 38 height 12
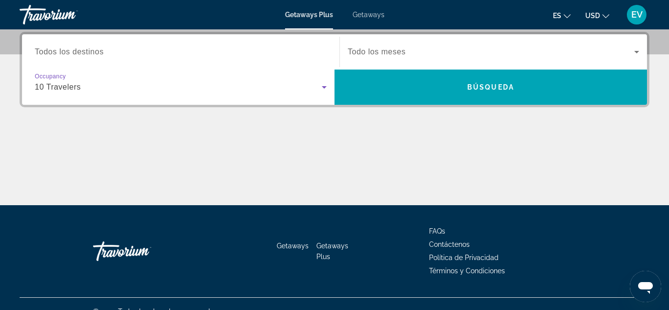
click at [405, 51] on span "Search widget" at bounding box center [491, 52] width 286 height 12
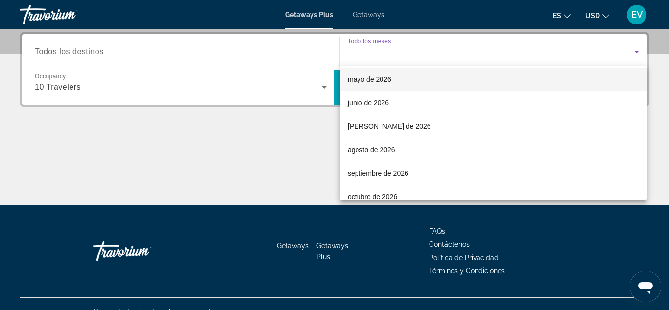
scroll to position [192, 0]
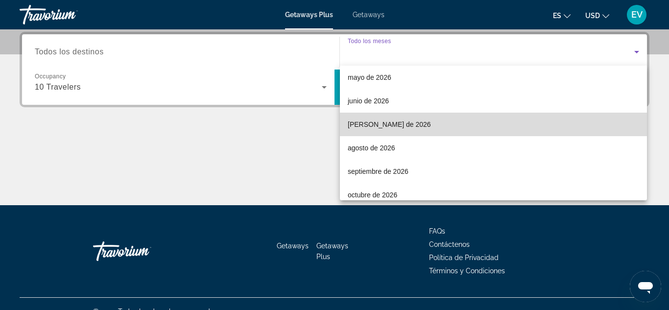
click at [373, 125] on span "julio de 2026" at bounding box center [389, 124] width 83 height 12
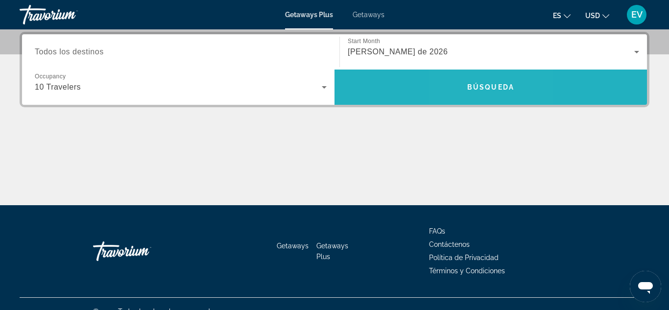
click at [476, 83] on span "Búsqueda" at bounding box center [490, 87] width 47 height 8
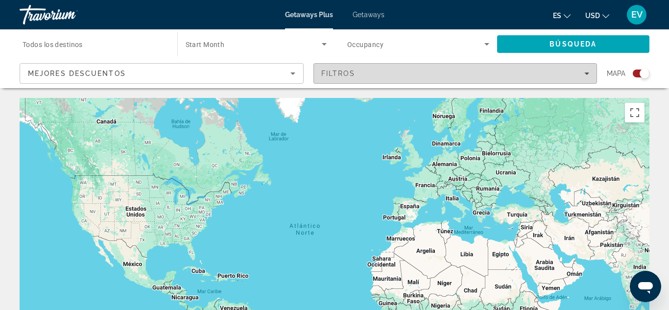
click at [586, 74] on icon "Filters" at bounding box center [586, 73] width 5 height 2
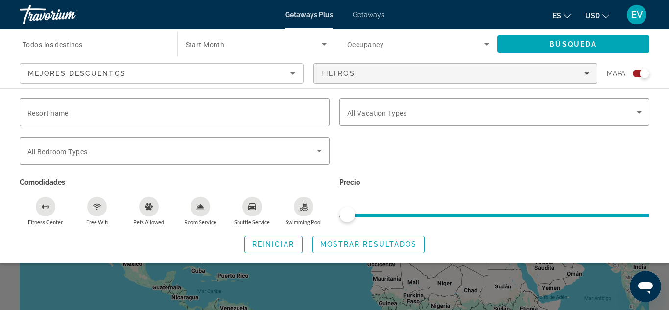
click at [487, 44] on icon "Search widget" at bounding box center [486, 44] width 5 height 2
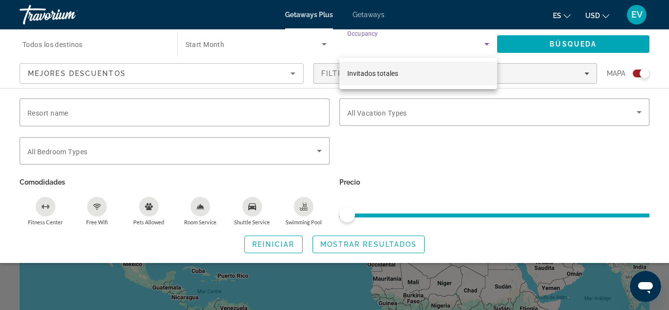
click at [465, 44] on div at bounding box center [334, 155] width 669 height 310
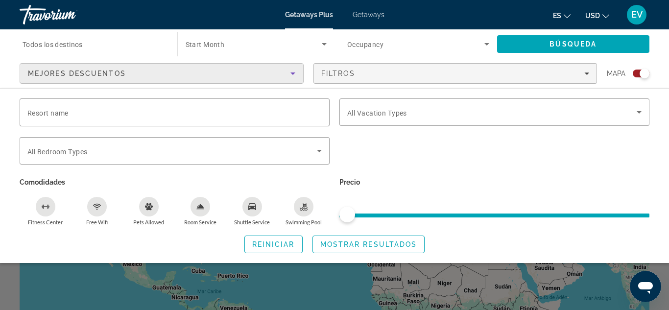
click at [292, 72] on icon "Sort by" at bounding box center [293, 74] width 12 height 12
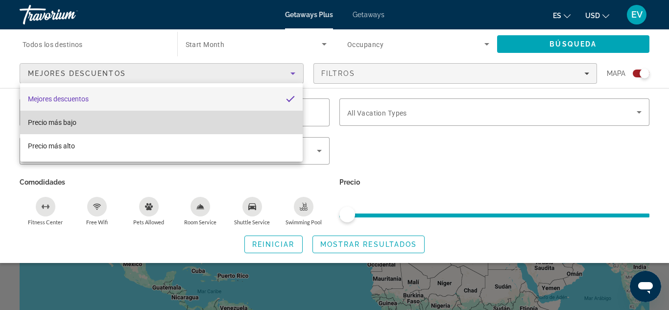
click at [93, 123] on mat-option "Precio más bajo" at bounding box center [161, 122] width 282 height 23
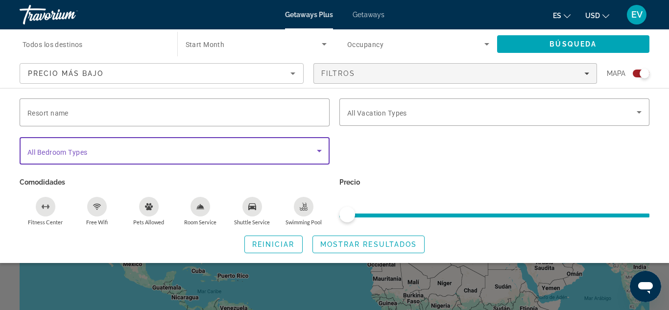
click at [319, 150] on icon "Search widget" at bounding box center [319, 151] width 5 height 2
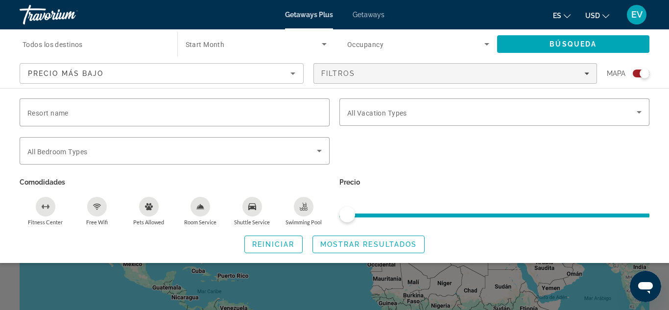
click at [82, 45] on span "Todos los destinos" at bounding box center [53, 45] width 60 height 8
click at [82, 45] on input "Destination Todos los destinos" at bounding box center [94, 45] width 142 height 12
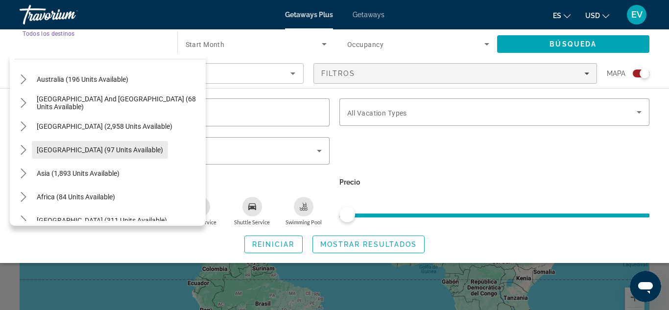
scroll to position [143, 0]
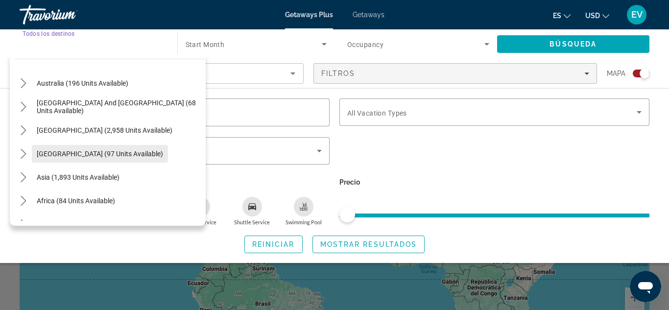
click at [78, 153] on span "[GEOGRAPHIC_DATA] (97 units available)" at bounding box center [100, 154] width 126 height 8
type input "**********"
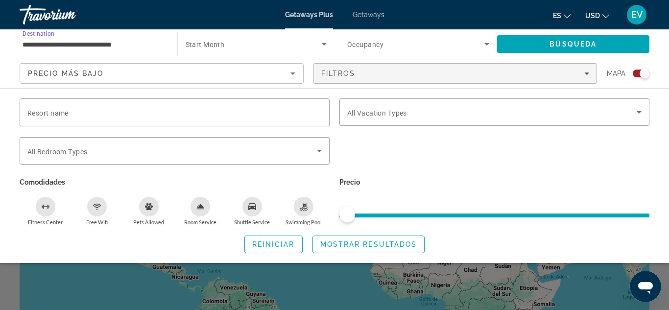
scroll to position [20, 0]
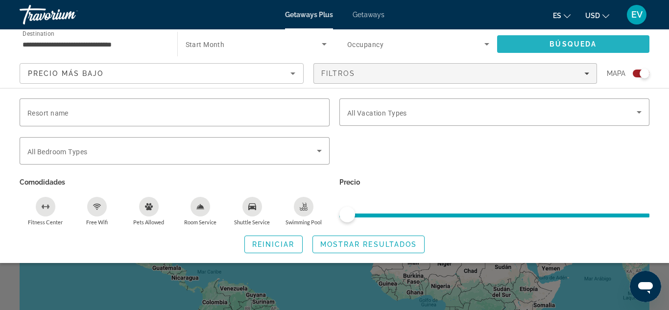
click at [572, 42] on span "Búsqueda" at bounding box center [572, 44] width 47 height 8
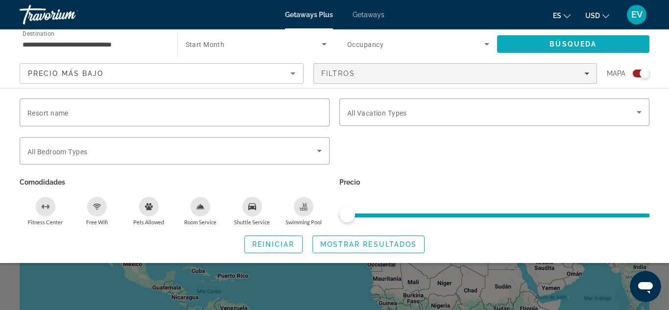
click at [572, 42] on span "Búsqueda" at bounding box center [572, 44] width 47 height 8
click at [567, 15] on icon "Change language" at bounding box center [567, 16] width 7 height 7
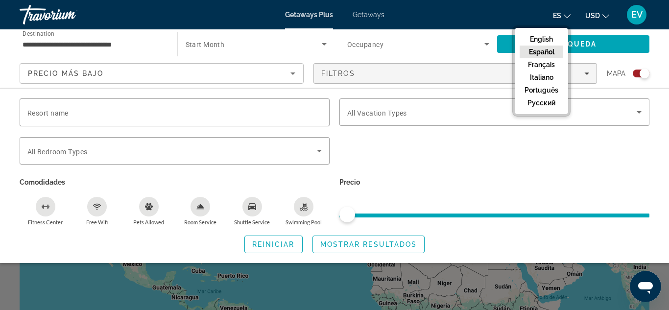
click at [548, 50] on button "Español" at bounding box center [541, 52] width 44 height 13
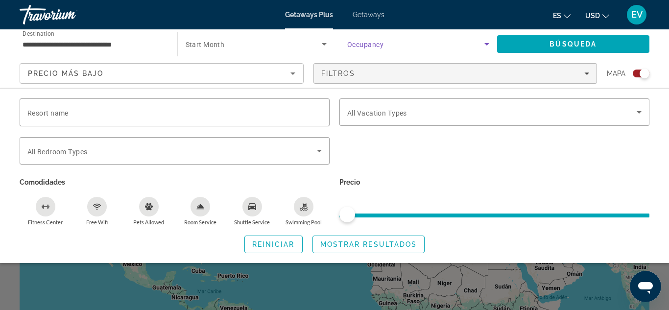
click at [488, 46] on icon "Search widget" at bounding box center [487, 44] width 12 height 12
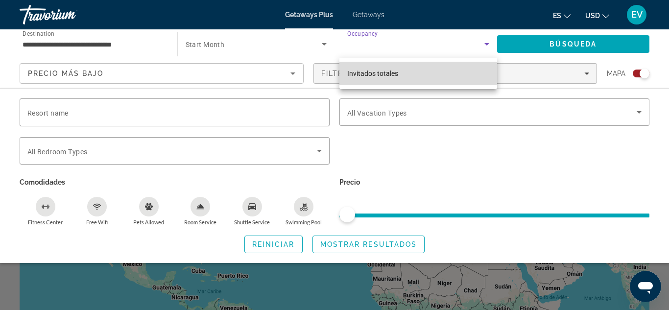
click at [394, 72] on span "Invitados totales" at bounding box center [372, 74] width 51 height 8
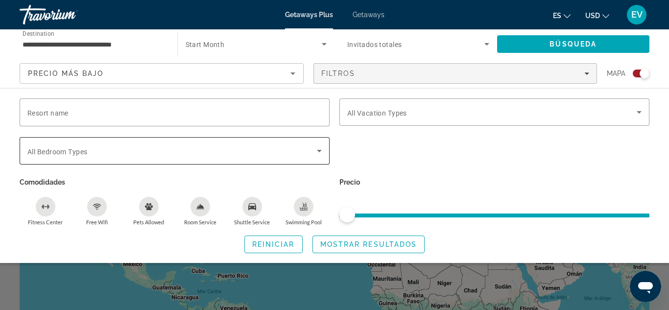
click at [320, 143] on div "Search widget" at bounding box center [174, 150] width 294 height 27
click at [319, 146] on icon "Search widget" at bounding box center [319, 151] width 12 height 12
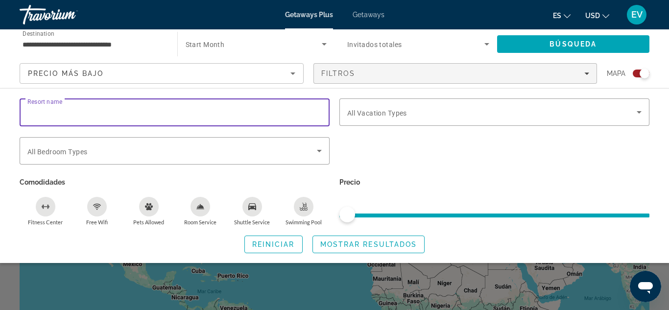
click at [112, 117] on input "Resort name" at bounding box center [174, 113] width 294 height 12
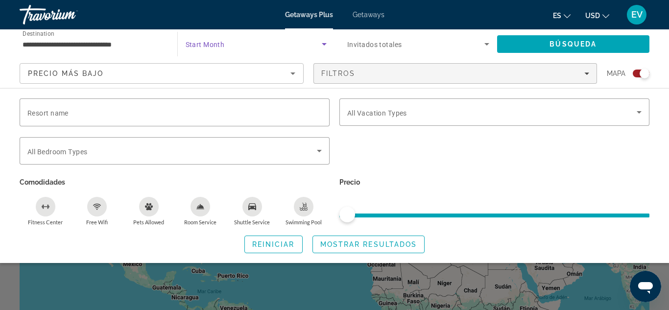
click at [226, 40] on span "Search widget" at bounding box center [254, 44] width 137 height 12
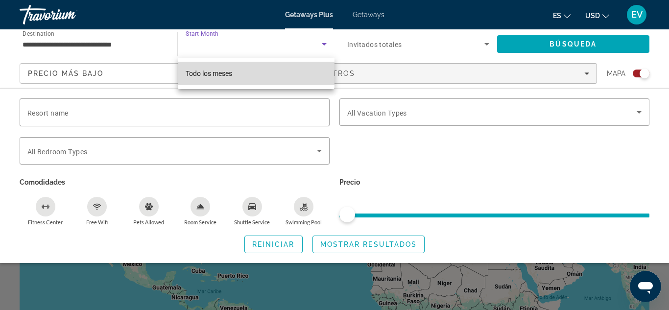
click at [224, 77] on span "Todo los meses" at bounding box center [209, 74] width 47 height 12
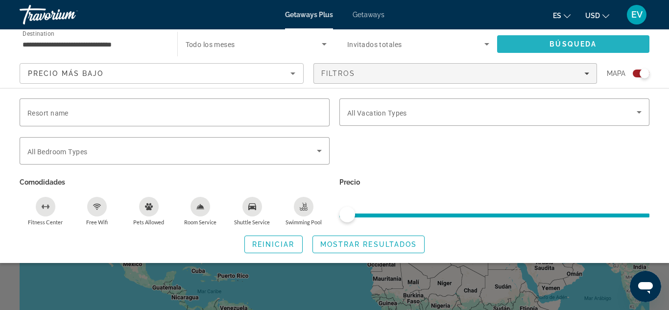
click at [554, 45] on span "Búsqueda" at bounding box center [572, 44] width 47 height 8
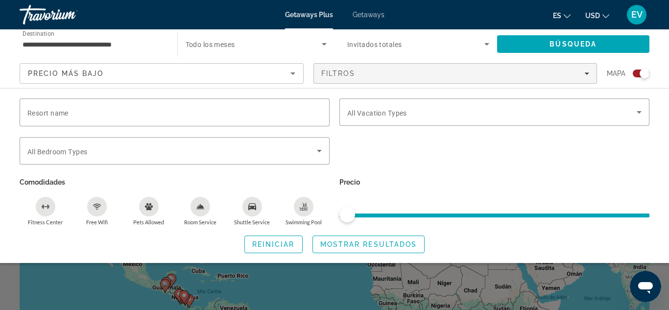
click at [654, 227] on div "Resort name Vacation Types All Vacation Types Bedroom Types All Bedroom Types C…" at bounding box center [334, 175] width 669 height 155
click at [372, 243] on span "Mostrar resultados" at bounding box center [368, 244] width 97 height 8
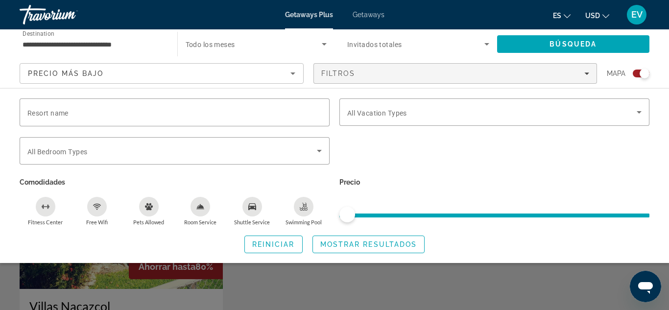
scroll to position [1331, 0]
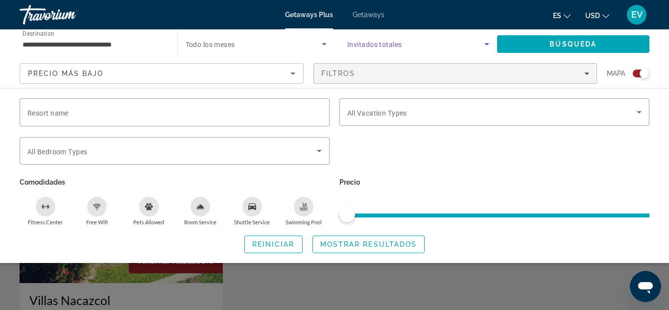
click at [484, 44] on icon "Search widget" at bounding box center [487, 44] width 12 height 12
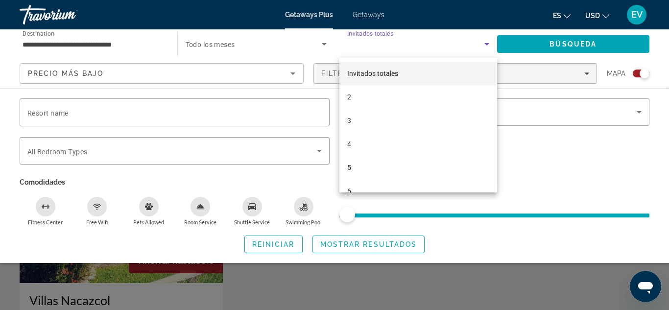
click at [484, 44] on div at bounding box center [334, 155] width 669 height 310
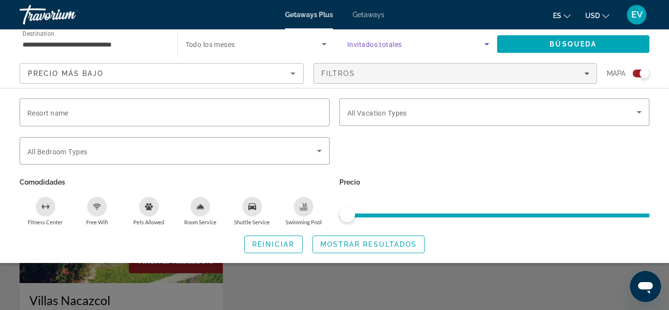
click at [484, 45] on icon "Search widget" at bounding box center [487, 44] width 12 height 12
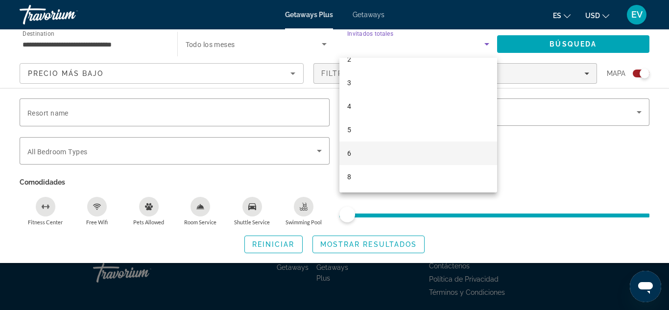
scroll to position [1621, 0]
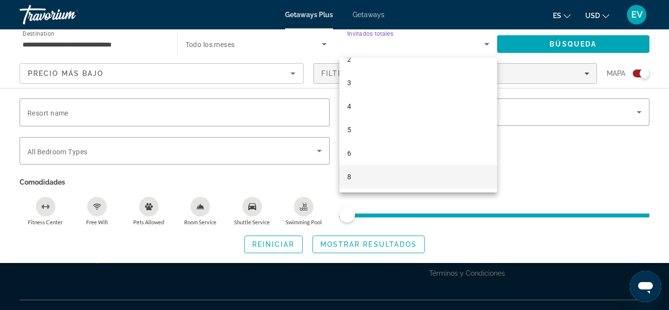
click at [405, 181] on mat-option "8" at bounding box center [418, 176] width 158 height 23
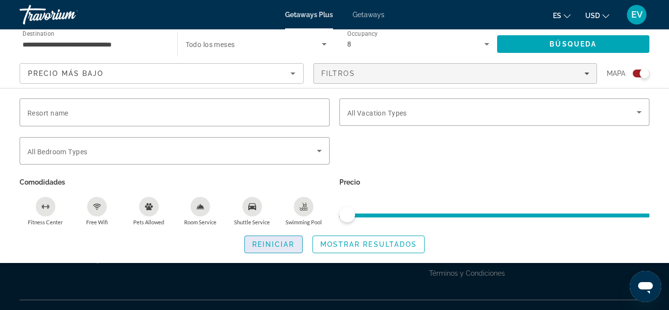
click at [275, 243] on span "Reiniciar" at bounding box center [273, 244] width 43 height 8
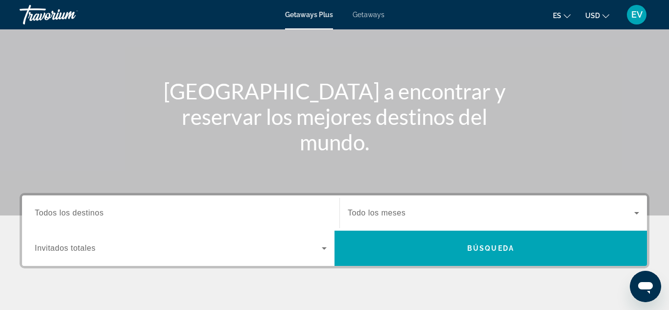
scroll to position [107, 0]
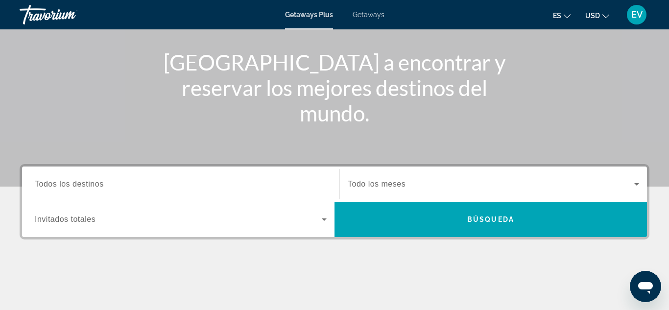
click at [373, 17] on span "Getaways" at bounding box center [368, 15] width 32 height 8
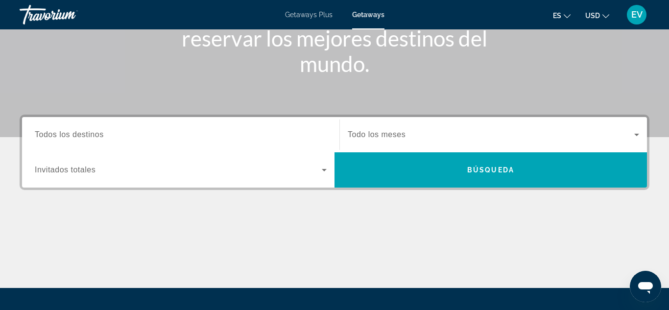
scroll to position [255, 0]
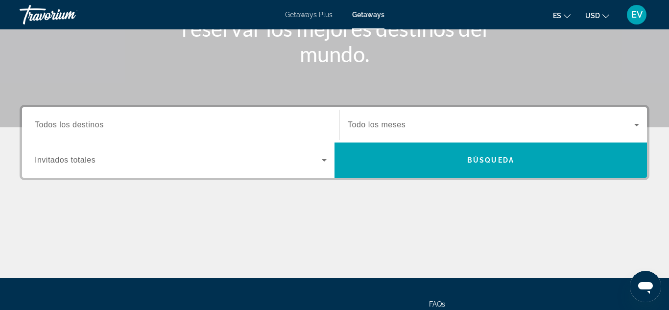
drag, startPoint x: 365, startPoint y: 45, endPoint x: 366, endPoint y: 37, distance: 8.5
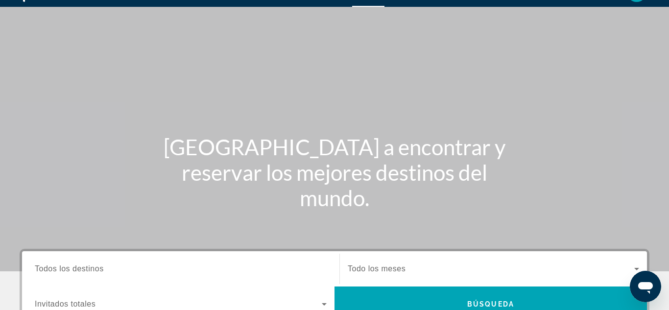
scroll to position [5, 0]
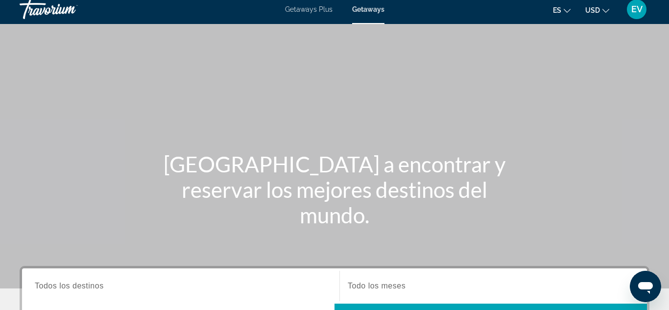
click at [317, 11] on span "Getaways Plus" at bounding box center [308, 9] width 47 height 8
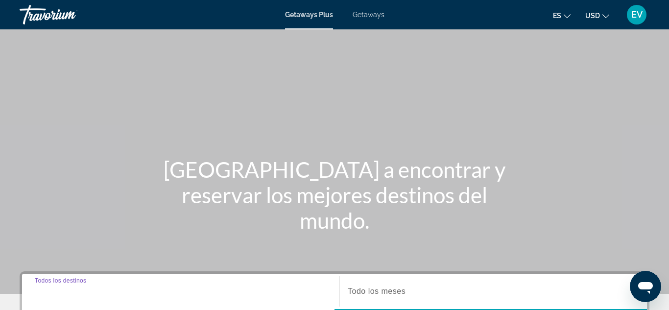
click at [114, 289] on input "Destination Todos los destinos" at bounding box center [181, 292] width 292 height 12
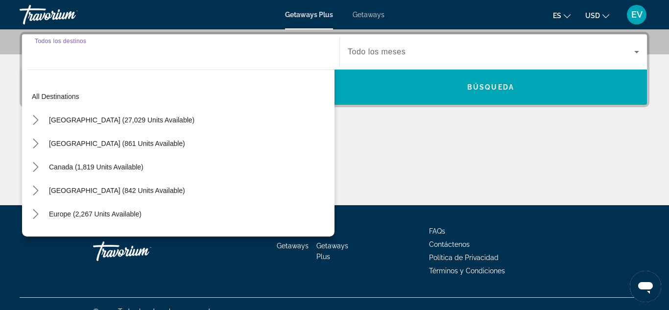
scroll to position [153, 0]
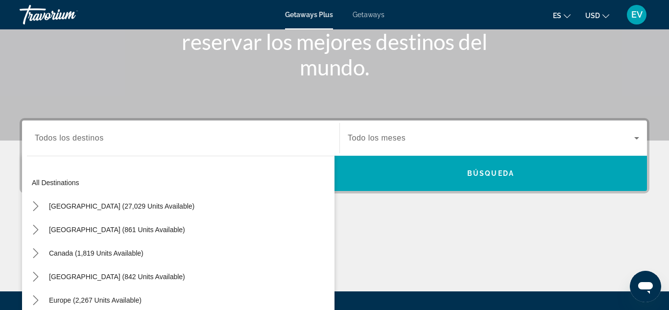
click at [91, 144] on div "Search widget" at bounding box center [181, 138] width 292 height 28
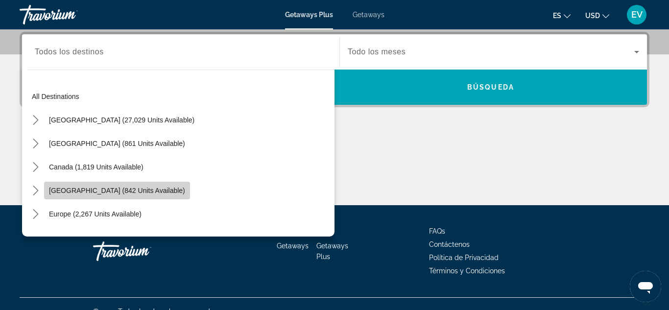
click at [185, 188] on span "[GEOGRAPHIC_DATA] (842 units available)" at bounding box center [117, 191] width 136 height 8
type input "**********"
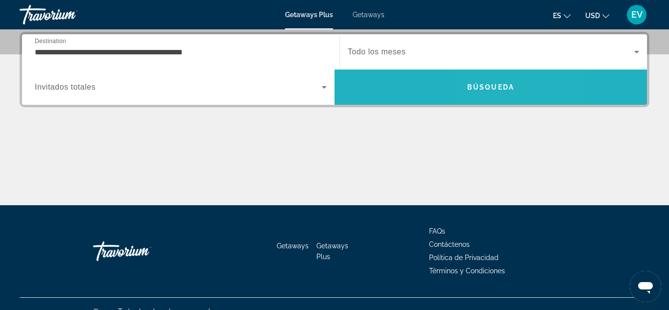
click at [492, 88] on span "Búsqueda" at bounding box center [490, 87] width 47 height 8
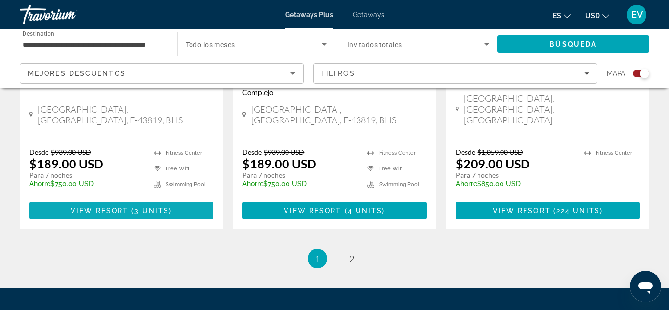
scroll to position [1605, 0]
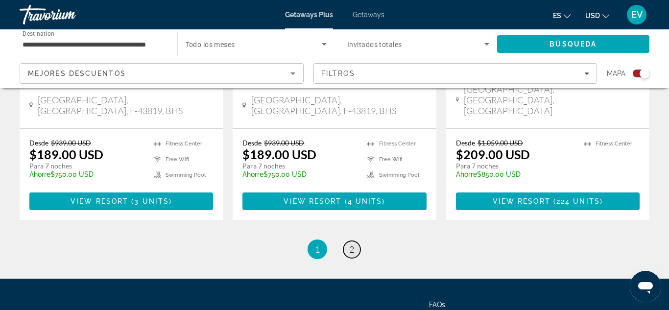
click at [351, 244] on span "2" at bounding box center [351, 249] width 5 height 11
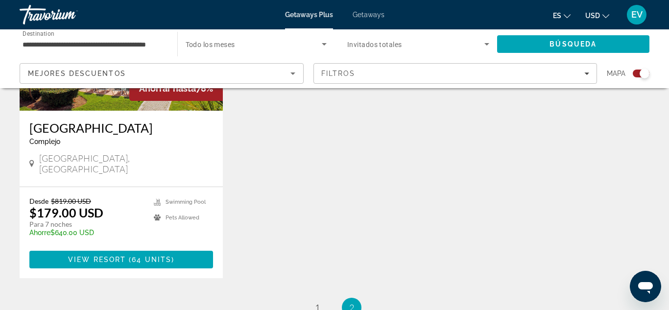
scroll to position [941, 0]
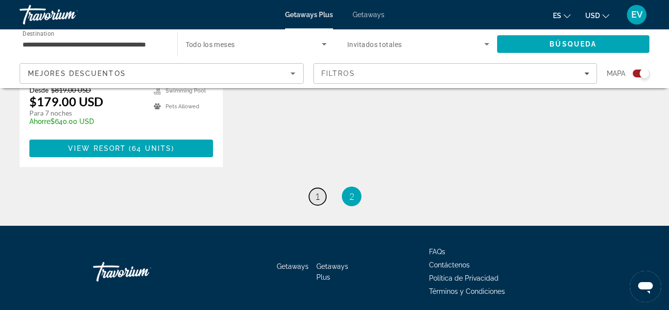
click at [318, 191] on span "1" at bounding box center [317, 196] width 5 height 11
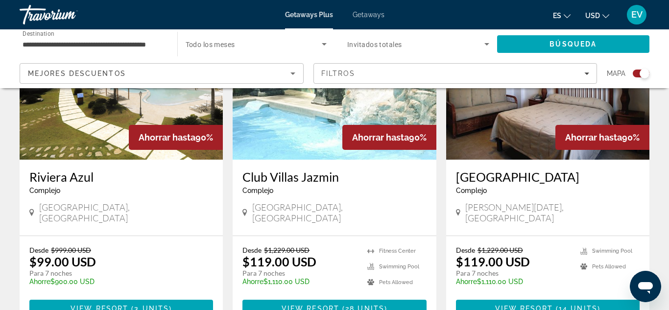
scroll to position [786, 0]
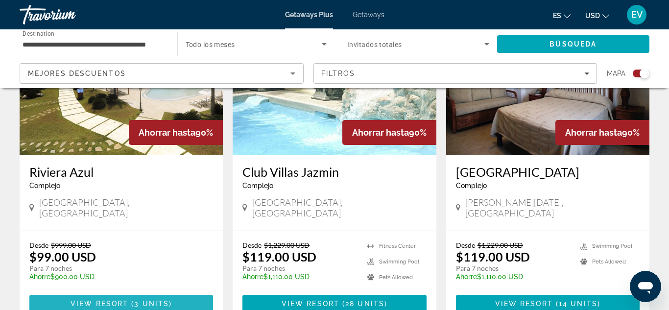
click at [127, 300] on span "View Resort" at bounding box center [99, 304] width 58 height 8
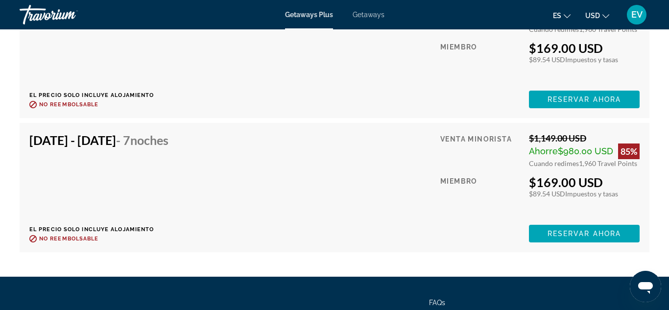
scroll to position [1963, 0]
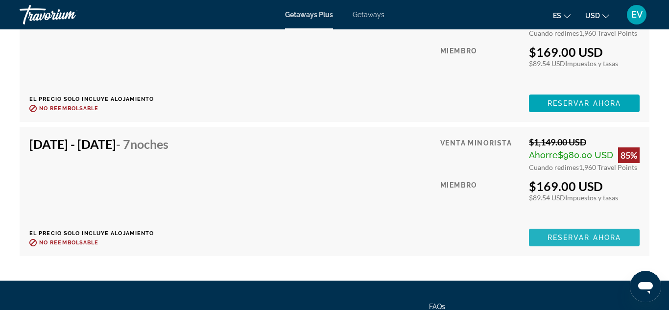
click at [588, 238] on span "Reservar ahora" at bounding box center [583, 238] width 73 height 8
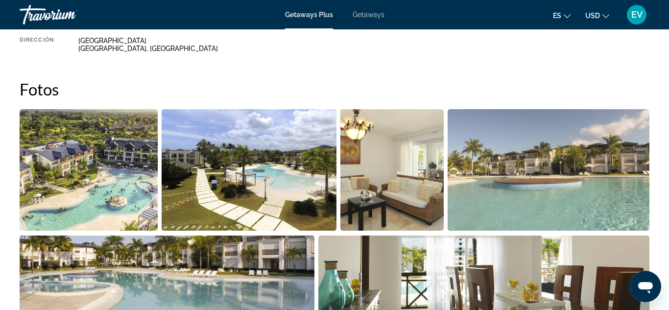
scroll to position [546, 0]
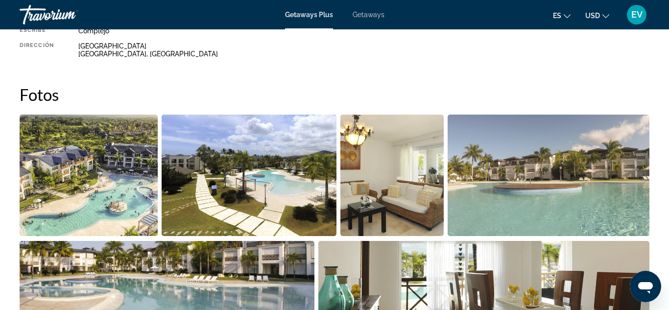
click at [386, 185] on img "Open full-screen image slider" at bounding box center [392, 175] width 104 height 121
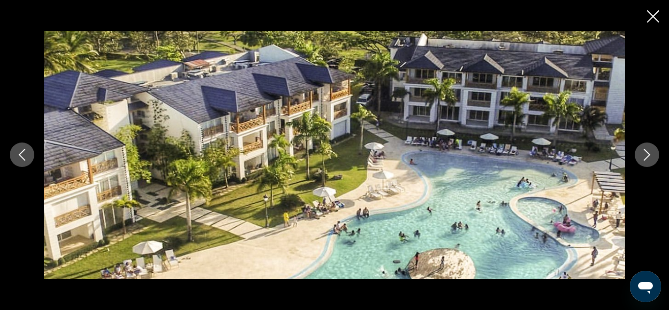
click at [650, 154] on icon "Next image" at bounding box center [647, 155] width 12 height 12
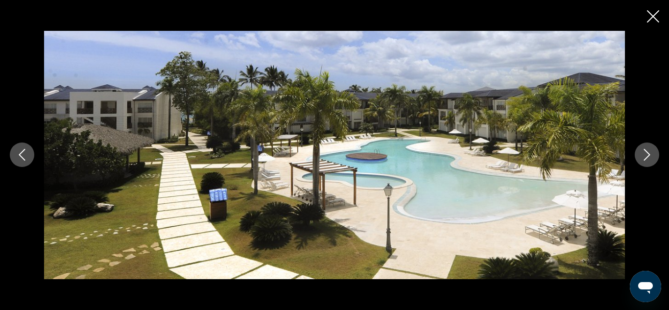
click at [650, 154] on icon "Next image" at bounding box center [647, 155] width 12 height 12
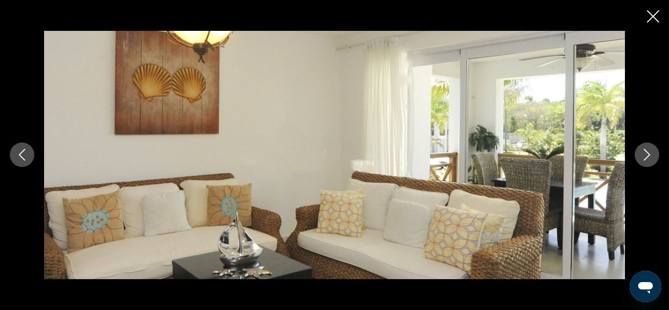
click at [650, 154] on icon "Next image" at bounding box center [647, 155] width 12 height 12
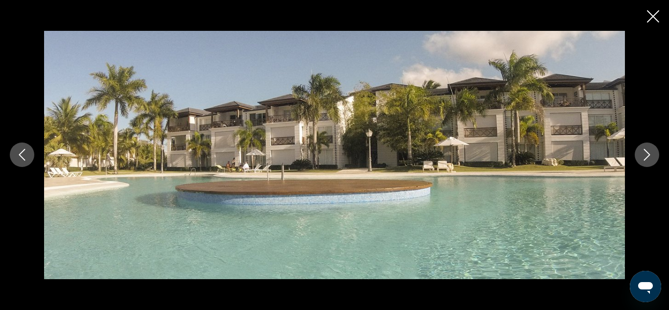
click at [650, 154] on icon "Next image" at bounding box center [647, 155] width 12 height 12
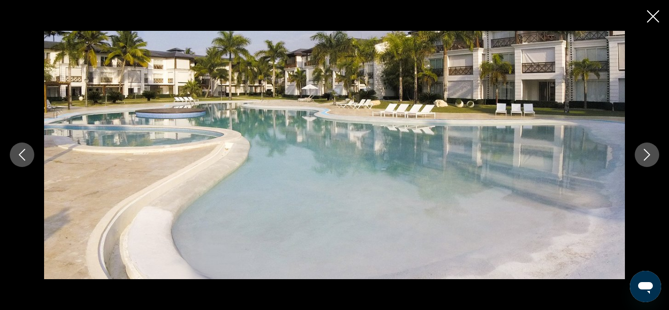
click at [650, 154] on icon "Next image" at bounding box center [647, 155] width 12 height 12
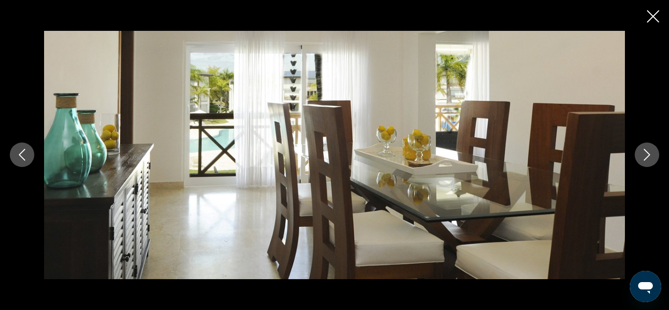
click at [650, 154] on icon "Next image" at bounding box center [647, 155] width 12 height 12
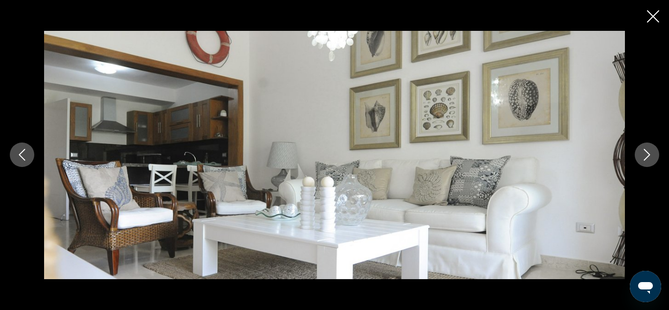
click at [650, 156] on icon "Next image" at bounding box center [647, 155] width 12 height 12
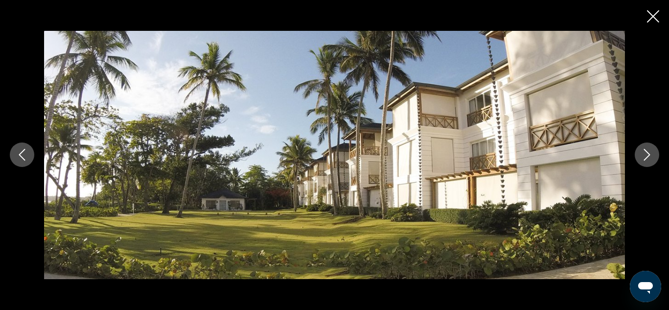
click at [650, 156] on icon "Next image" at bounding box center [647, 155] width 12 height 12
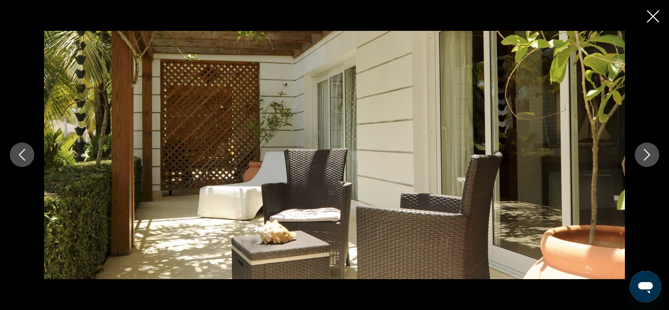
click at [648, 156] on icon "Next image" at bounding box center [647, 155] width 6 height 12
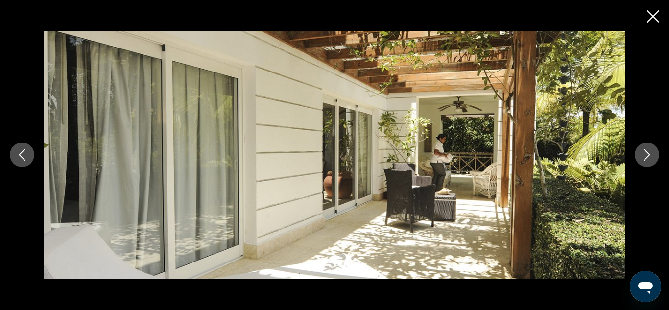
click at [648, 156] on icon "Next image" at bounding box center [647, 155] width 6 height 12
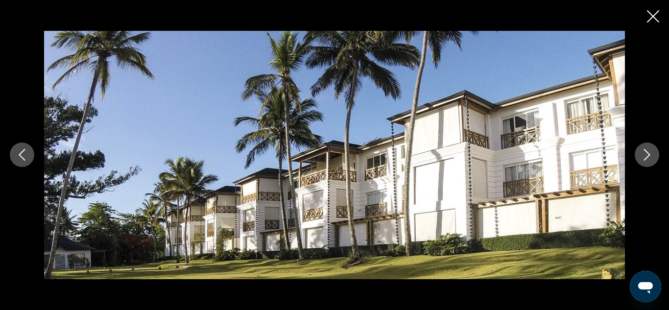
click at [648, 156] on icon "Next image" at bounding box center [647, 155] width 6 height 12
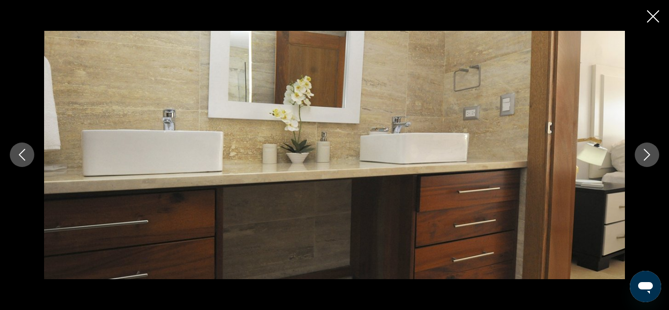
click at [648, 156] on icon "Next image" at bounding box center [647, 155] width 6 height 12
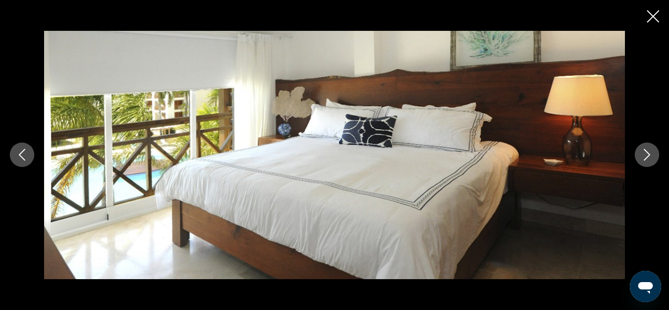
click at [648, 156] on icon "Next image" at bounding box center [647, 155] width 6 height 12
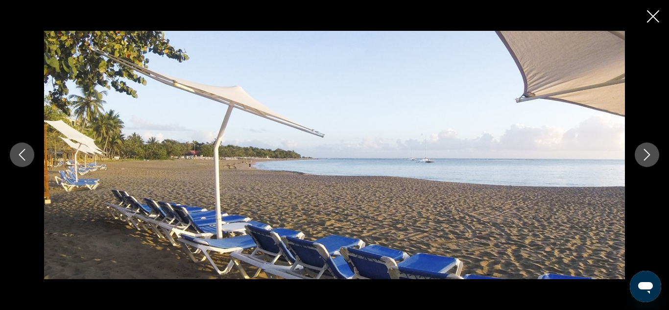
click at [648, 156] on icon "Next image" at bounding box center [647, 155] width 6 height 12
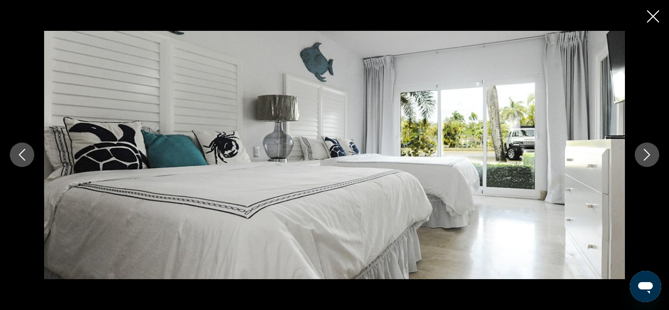
click at [648, 156] on icon "Next image" at bounding box center [647, 155] width 6 height 12
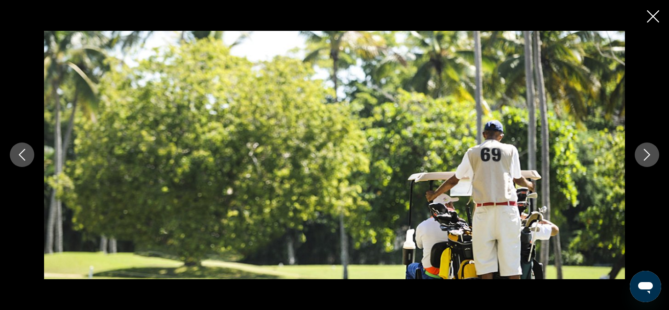
click at [648, 156] on icon "Next image" at bounding box center [647, 155] width 6 height 12
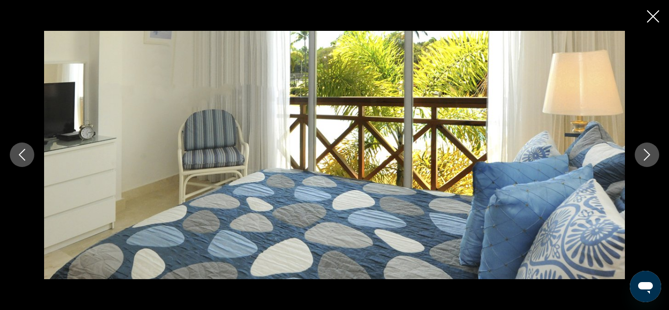
click at [648, 156] on icon "Next image" at bounding box center [647, 155] width 6 height 12
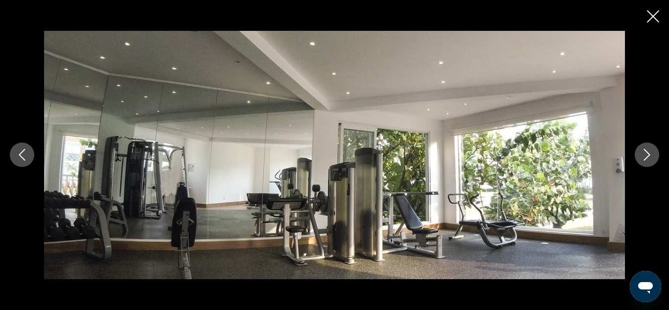
click at [648, 156] on icon "Next image" at bounding box center [647, 155] width 6 height 12
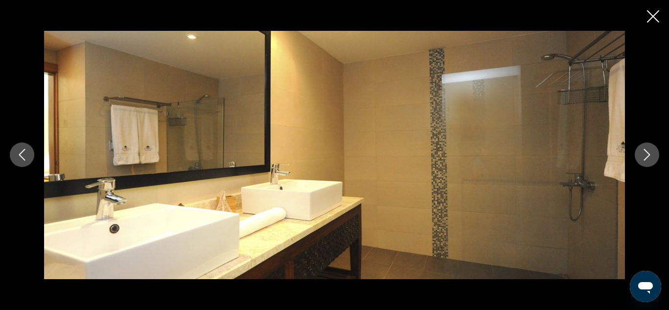
click at [648, 156] on icon "Next image" at bounding box center [647, 155] width 6 height 12
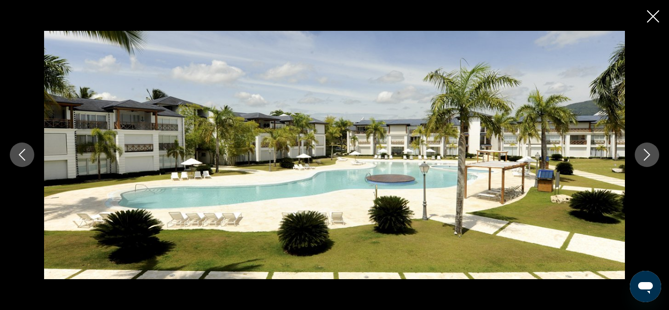
click at [648, 152] on icon "Next image" at bounding box center [647, 155] width 12 height 12
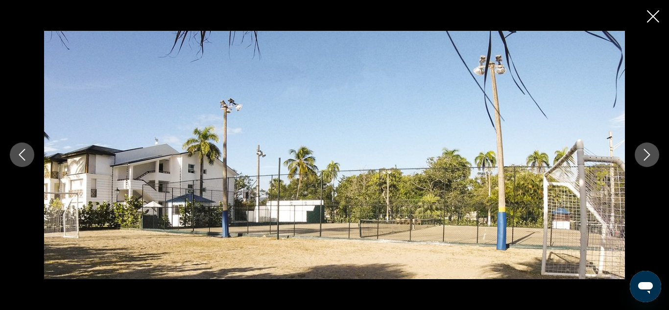
click at [648, 152] on icon "Next image" at bounding box center [647, 155] width 12 height 12
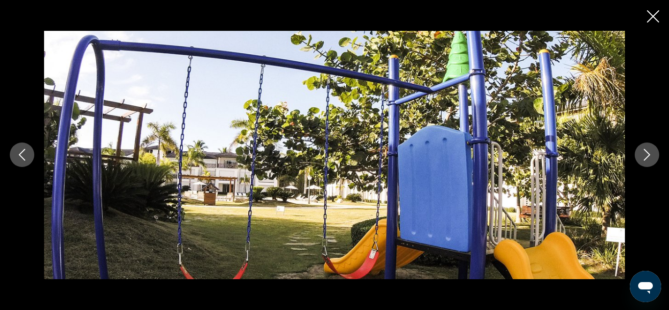
click at [648, 152] on icon "Next image" at bounding box center [647, 155] width 12 height 12
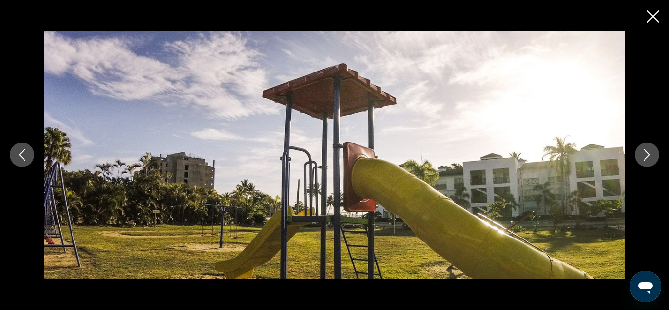
click at [648, 152] on icon "Next image" at bounding box center [647, 155] width 12 height 12
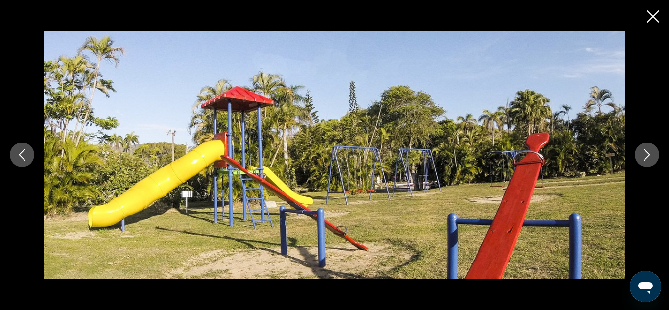
click at [646, 154] on icon "Next image" at bounding box center [647, 155] width 12 height 12
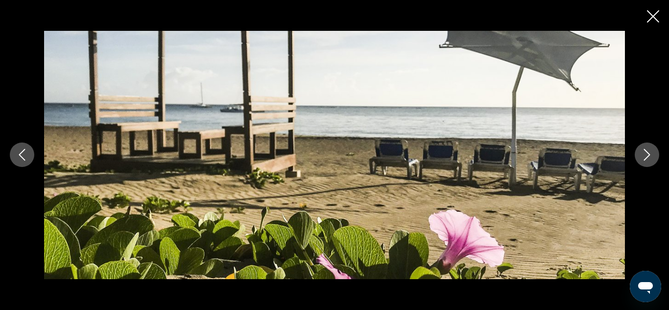
click at [646, 154] on icon "Next image" at bounding box center [647, 155] width 12 height 12
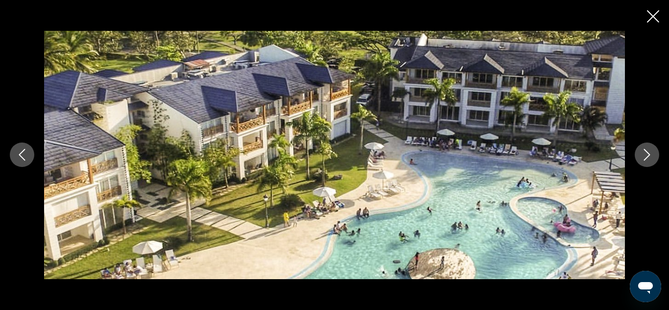
click at [646, 154] on icon "Next image" at bounding box center [647, 155] width 12 height 12
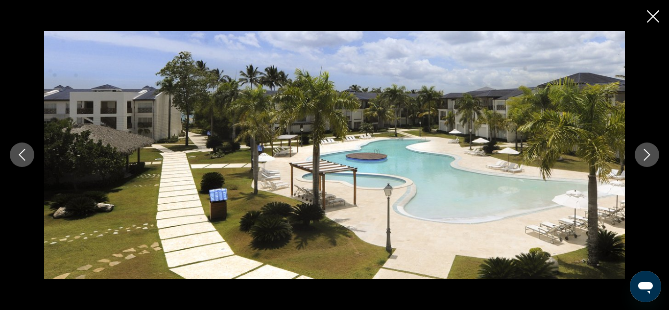
click at [646, 154] on icon "Next image" at bounding box center [647, 155] width 12 height 12
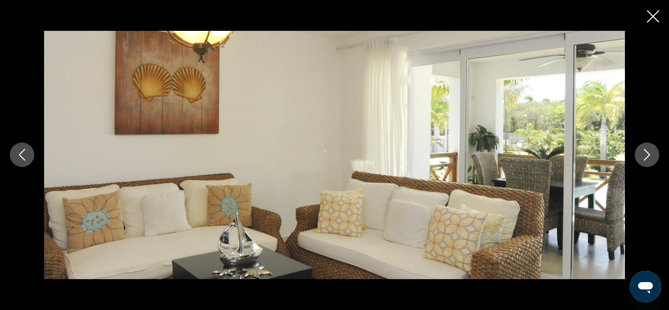
click at [646, 154] on icon "Next image" at bounding box center [647, 155] width 12 height 12
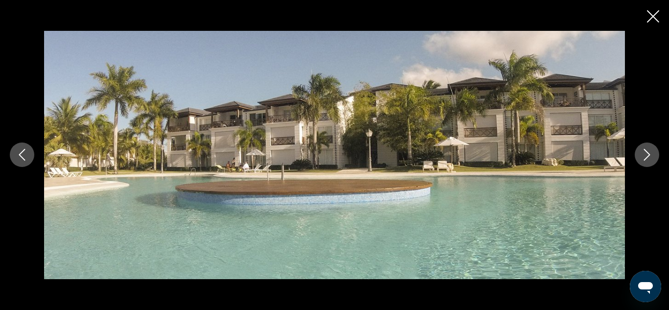
click at [646, 154] on icon "Next image" at bounding box center [647, 155] width 12 height 12
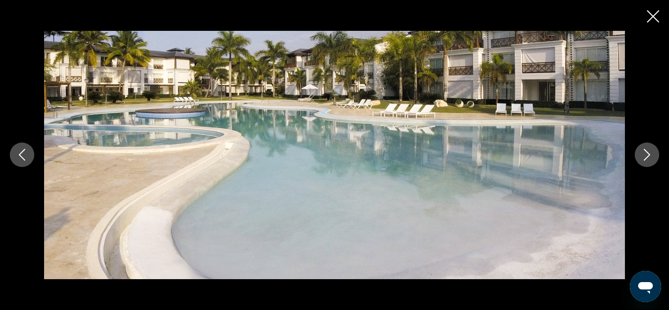
click at [647, 154] on icon "Next image" at bounding box center [647, 155] width 12 height 12
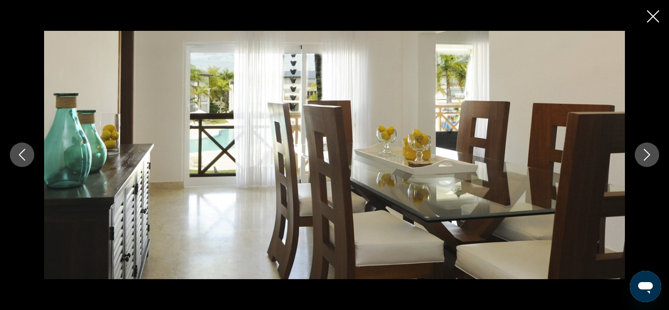
click at [647, 154] on icon "Next image" at bounding box center [647, 155] width 12 height 12
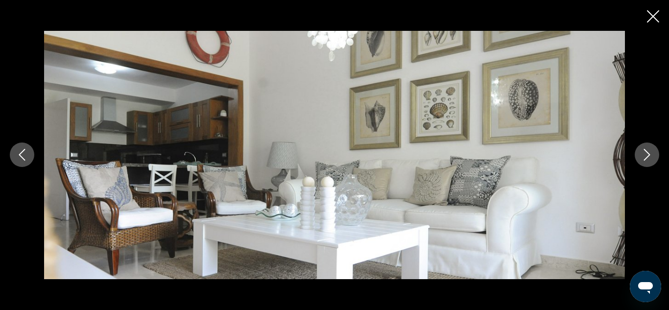
click at [647, 154] on icon "Next image" at bounding box center [647, 155] width 12 height 12
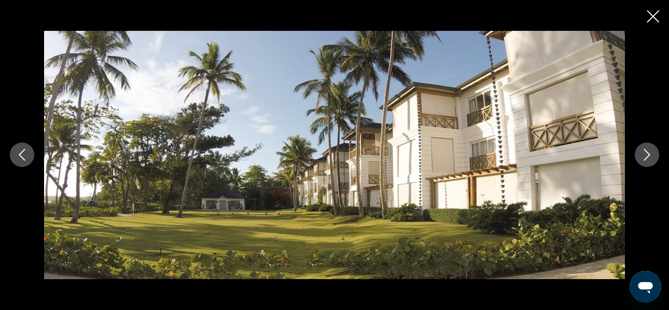
click at [647, 154] on icon "Next image" at bounding box center [647, 155] width 12 height 12
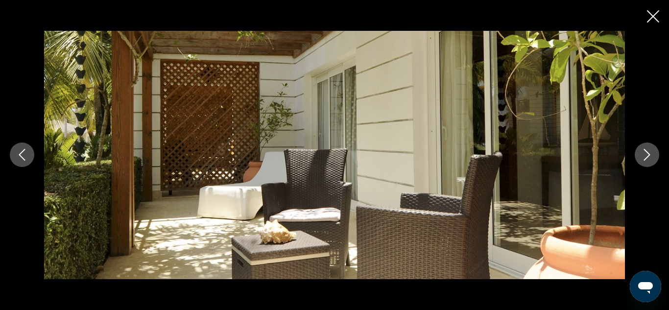
click at [647, 154] on icon "Next image" at bounding box center [647, 155] width 12 height 12
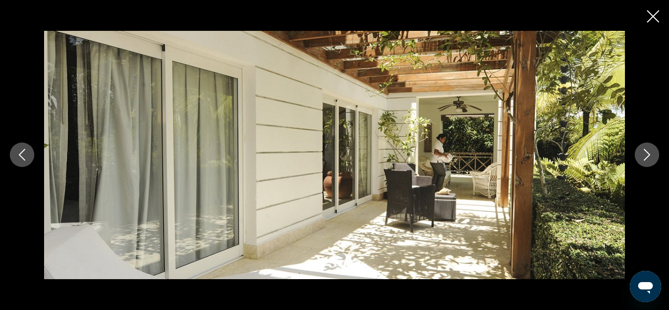
click at [647, 154] on icon "Next image" at bounding box center [647, 155] width 12 height 12
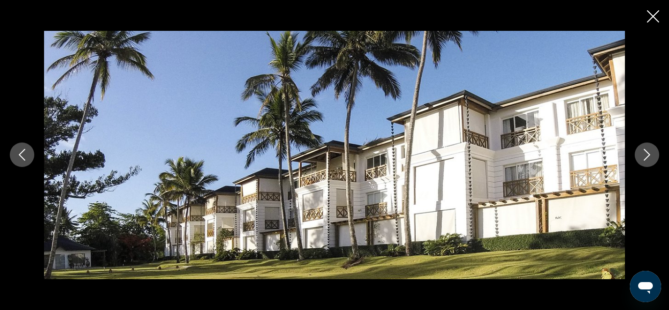
click at [647, 154] on icon "Next image" at bounding box center [647, 155] width 12 height 12
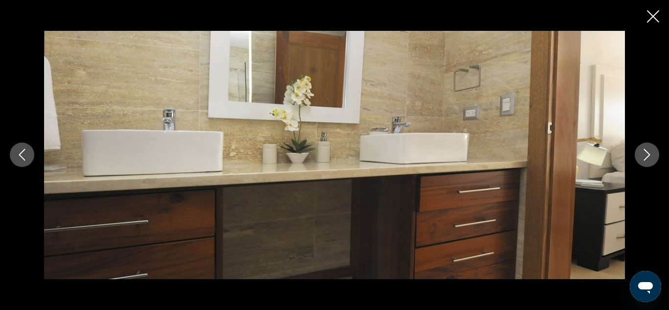
click at [657, 17] on icon "Close slideshow" at bounding box center [653, 16] width 12 height 12
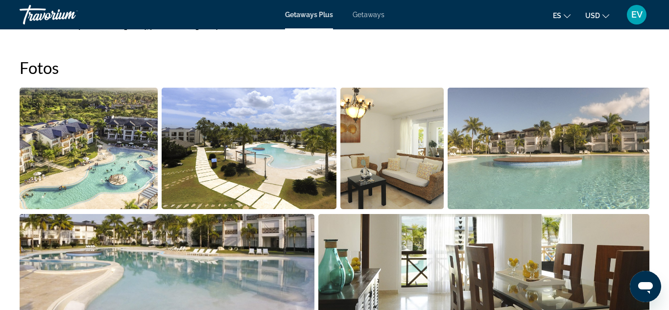
scroll to position [549, 0]
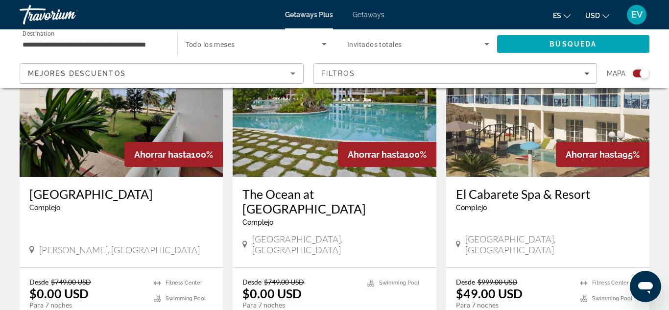
scroll to position [409, 0]
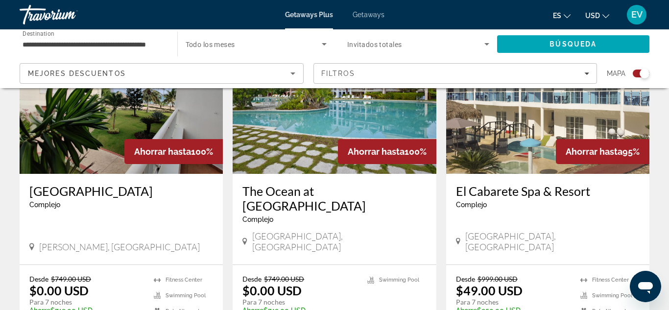
click at [89, 153] on img "Main content" at bounding box center [121, 95] width 203 height 157
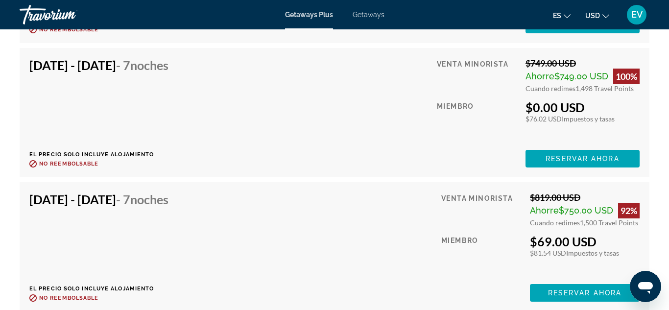
scroll to position [2242, 0]
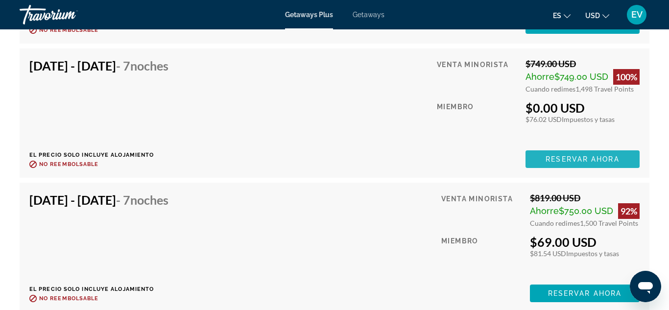
click at [581, 160] on span "Reservar ahora" at bounding box center [581, 159] width 73 height 8
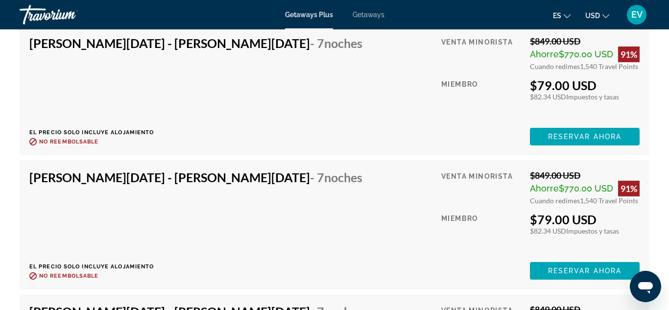
scroll to position [2748, 0]
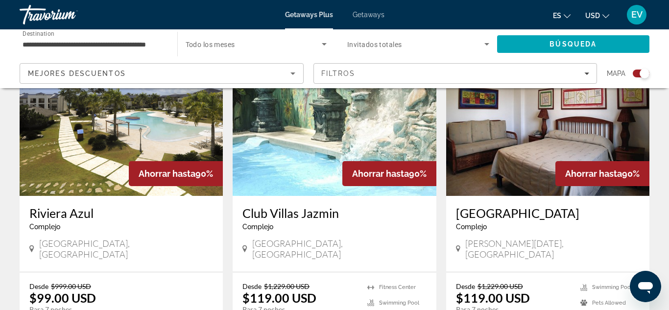
scroll to position [731, 0]
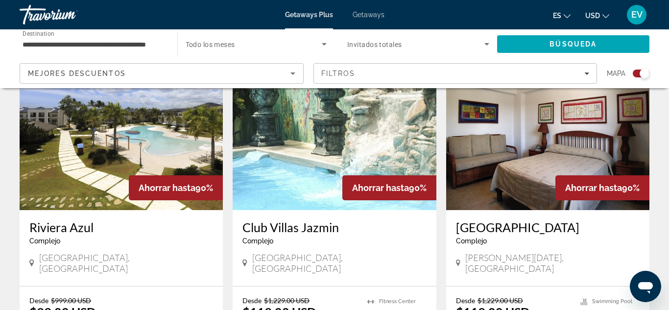
click at [290, 140] on img "Main content" at bounding box center [334, 131] width 203 height 157
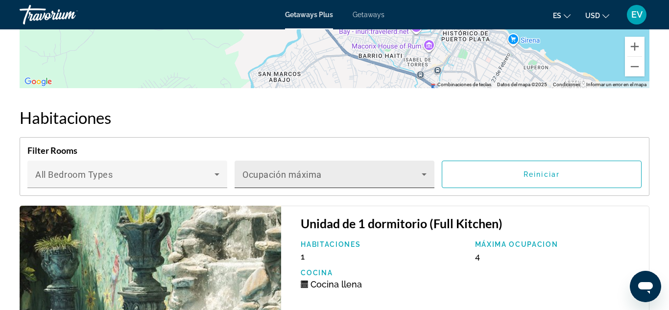
scroll to position [1867, 0]
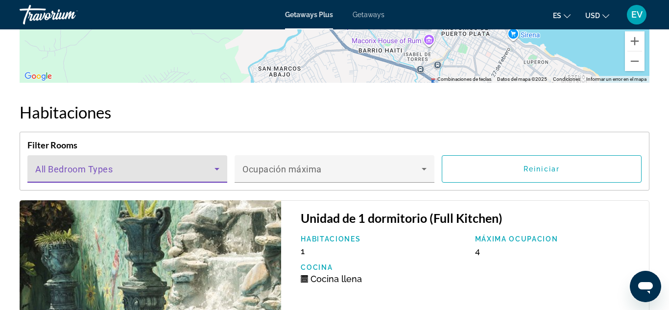
click at [216, 163] on icon "Main content" at bounding box center [217, 169] width 12 height 12
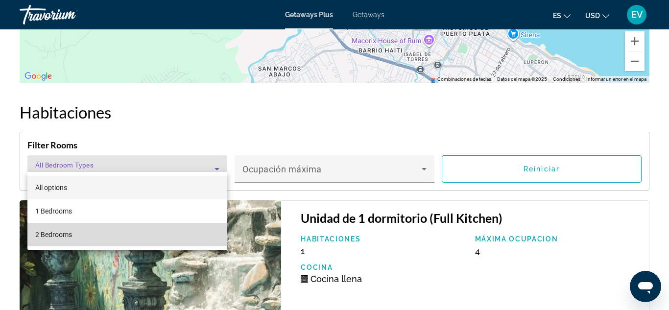
click at [151, 240] on mat-option "2 Bedrooms" at bounding box center [127, 234] width 200 height 23
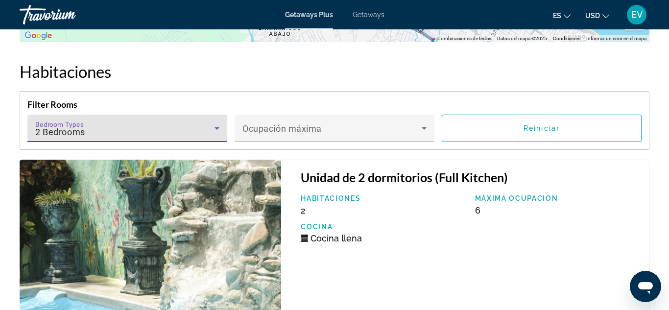
scroll to position [1890, 0]
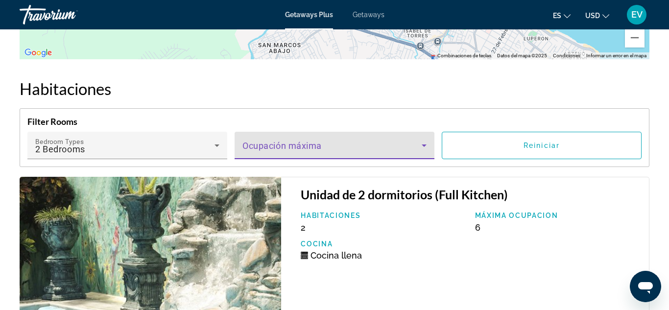
click at [422, 140] on icon "Main content" at bounding box center [424, 146] width 12 height 12
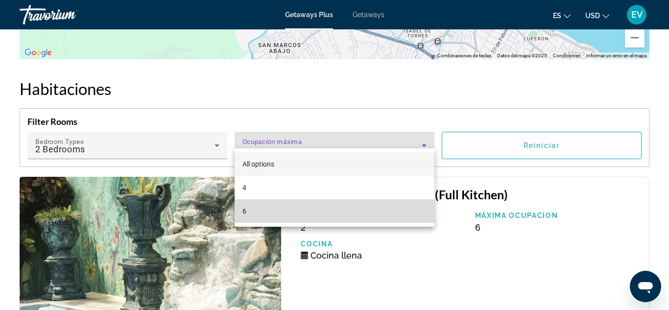
click at [295, 218] on mat-option "6" at bounding box center [335, 210] width 200 height 23
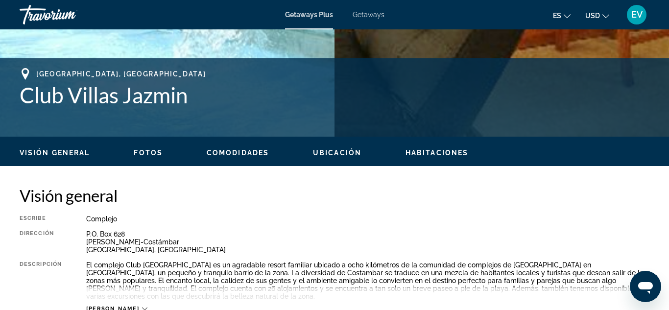
scroll to position [357, 0]
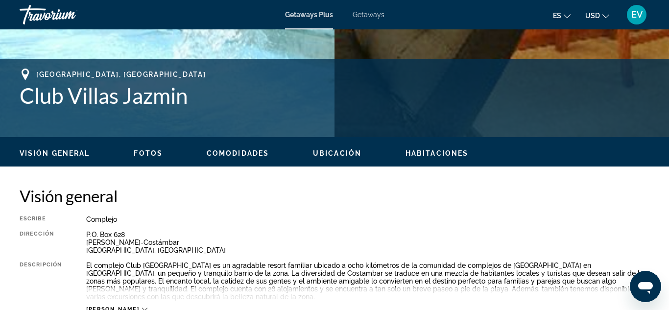
click at [231, 153] on span "Comodidades" at bounding box center [238, 153] width 62 height 8
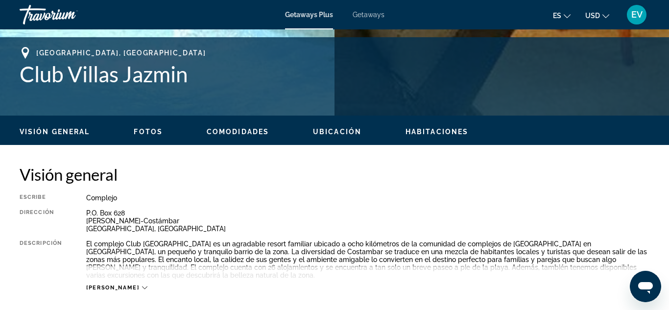
scroll to position [369, 0]
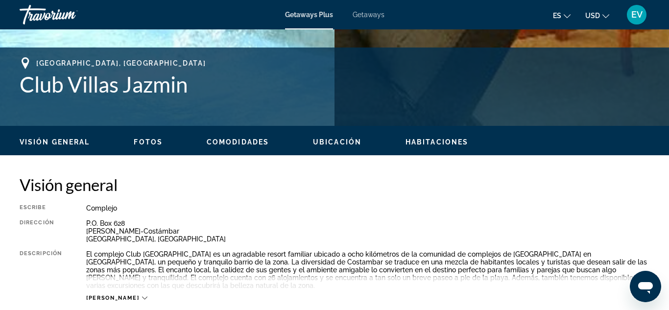
click at [430, 141] on span "Habitaciones" at bounding box center [436, 142] width 63 height 8
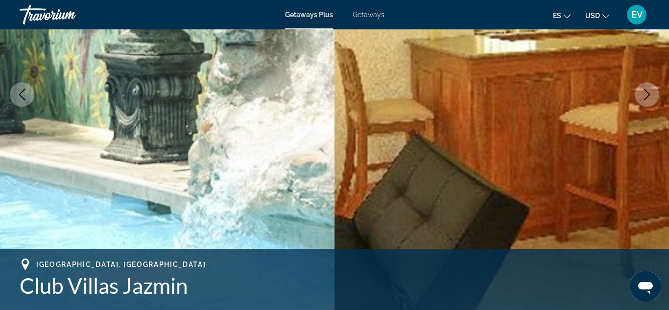
scroll to position [315, 0]
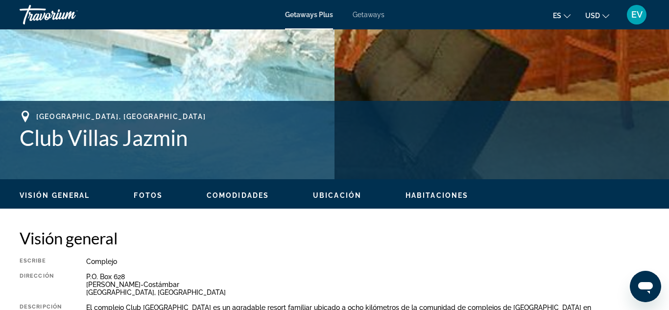
click at [333, 197] on span "Ubicación" at bounding box center [337, 195] width 48 height 8
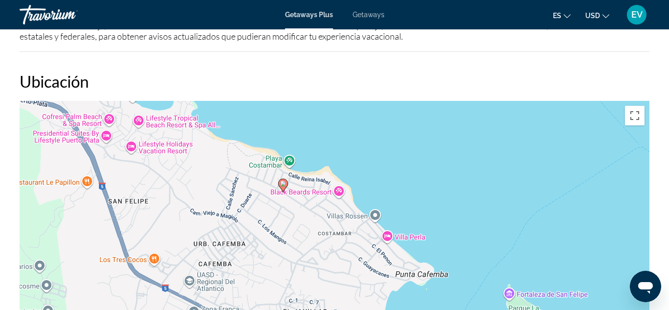
scroll to position [1557, 0]
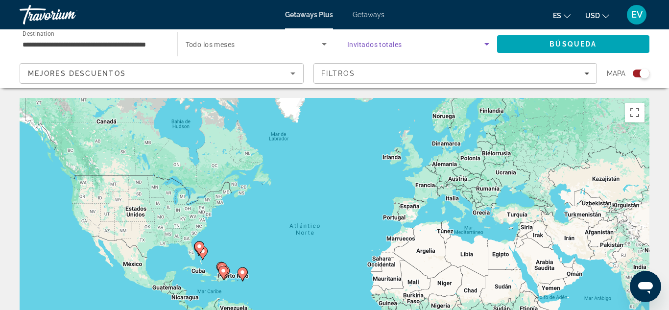
click at [486, 44] on icon "Search widget" at bounding box center [486, 44] width 5 height 2
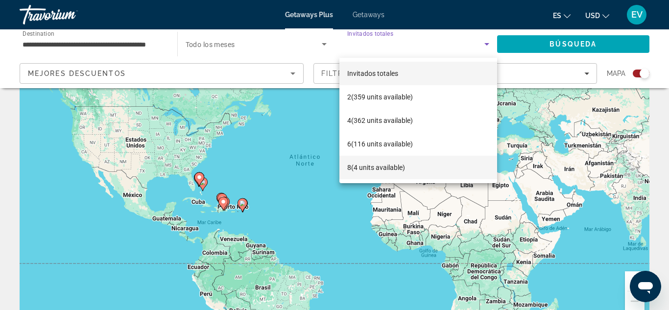
scroll to position [73, 0]
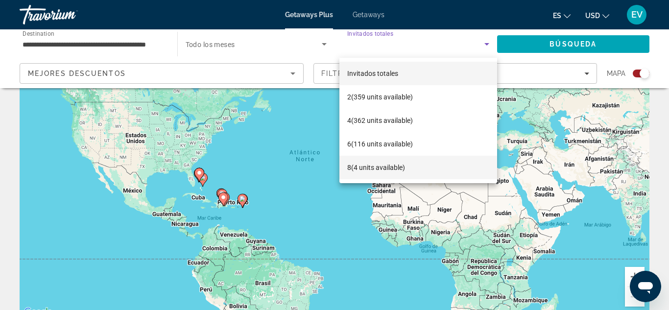
click at [380, 165] on span "8 (4 units available)" at bounding box center [376, 168] width 58 height 12
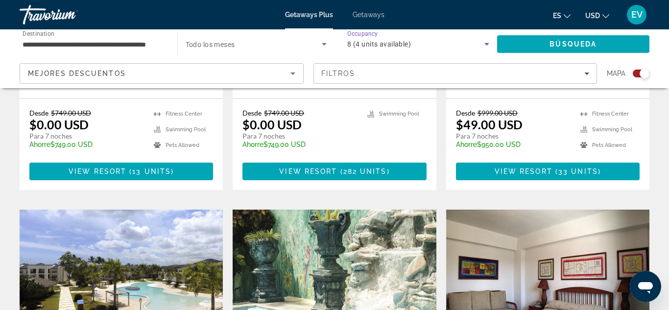
scroll to position [616, 0]
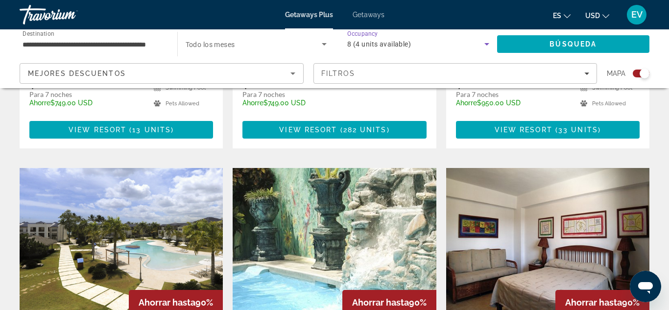
click at [484, 44] on icon "Search widget" at bounding box center [487, 44] width 12 height 12
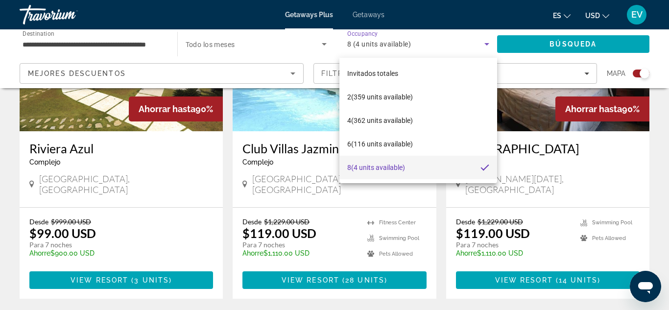
scroll to position [827, 0]
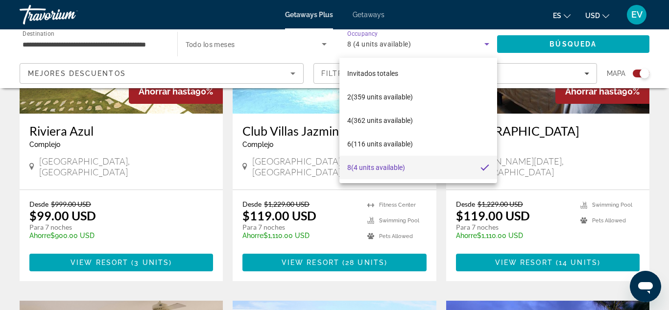
click at [646, 122] on div at bounding box center [334, 155] width 669 height 310
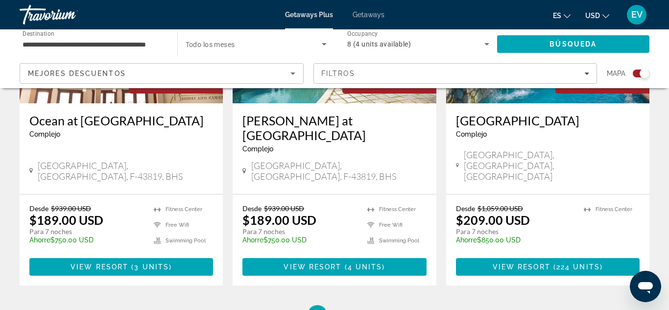
scroll to position [1548, 0]
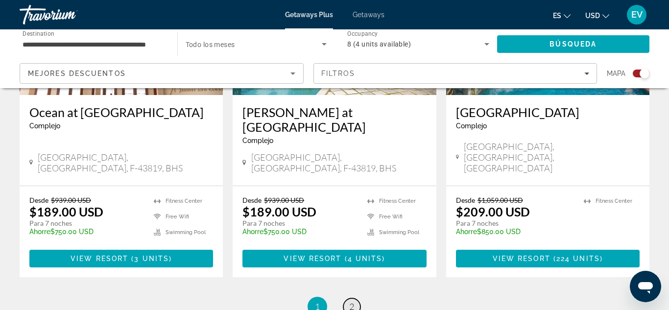
click at [352, 301] on span "2" at bounding box center [351, 306] width 5 height 11
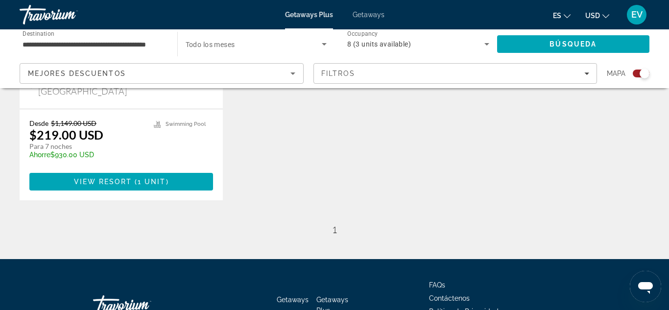
scroll to position [568, 0]
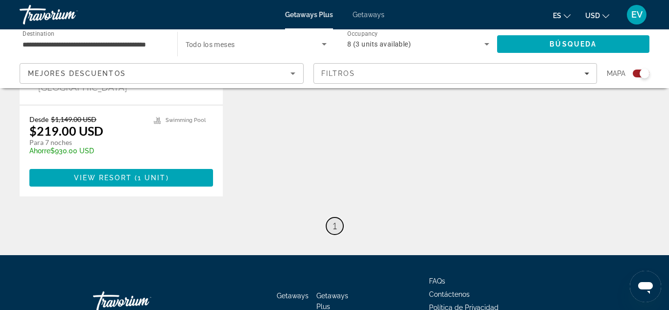
click at [335, 220] on span "1" at bounding box center [334, 225] width 5 height 11
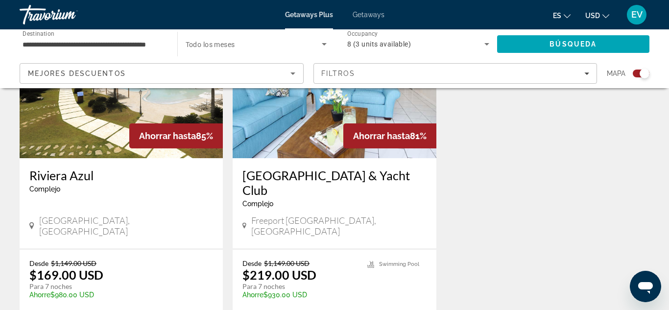
scroll to position [447, 0]
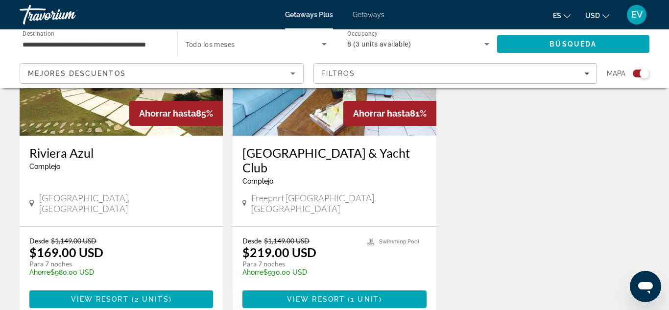
click at [102, 112] on img "Main content" at bounding box center [121, 57] width 203 height 157
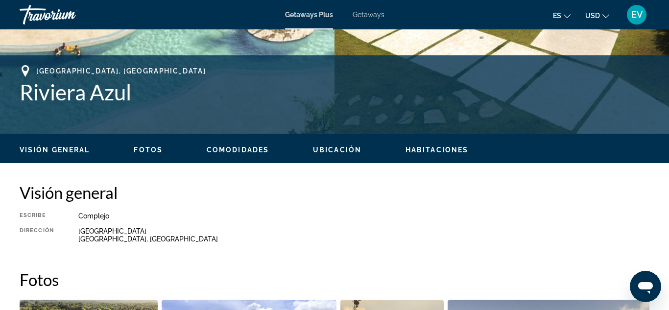
scroll to position [362, 0]
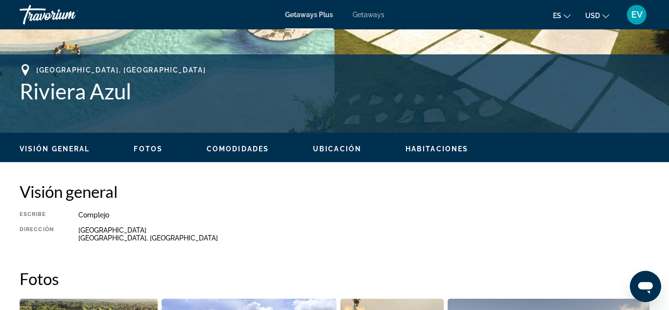
click at [241, 147] on span "Comodidades" at bounding box center [238, 149] width 62 height 8
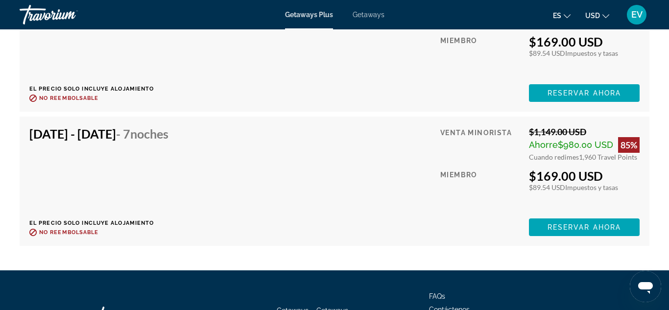
scroll to position [1803, 0]
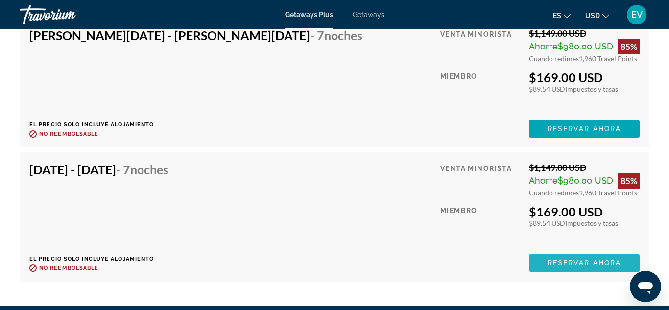
click at [581, 263] on span "Reservar ahora" at bounding box center [583, 263] width 73 height 8
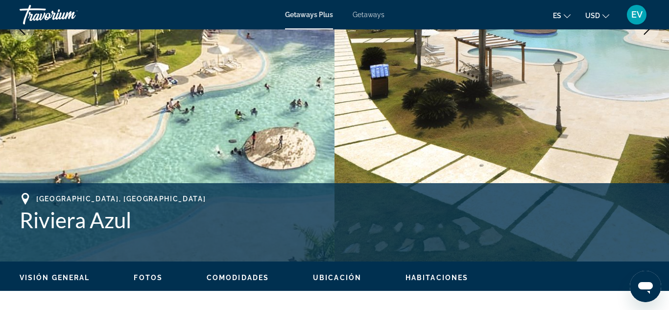
scroll to position [237, 0]
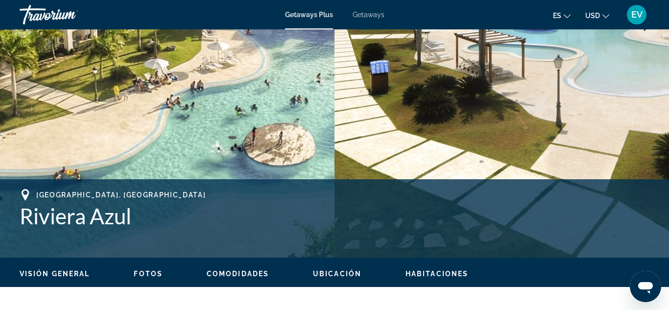
click at [428, 275] on span "Habitaciones" at bounding box center [436, 274] width 63 height 8
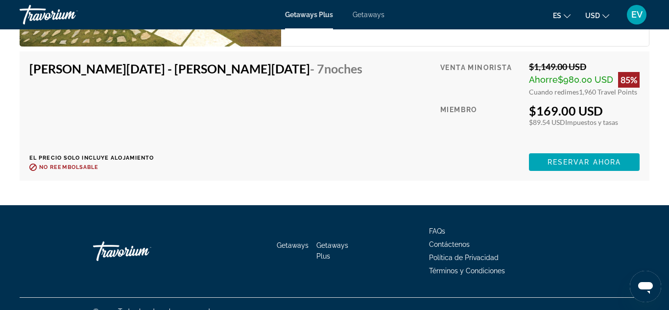
scroll to position [1750, 0]
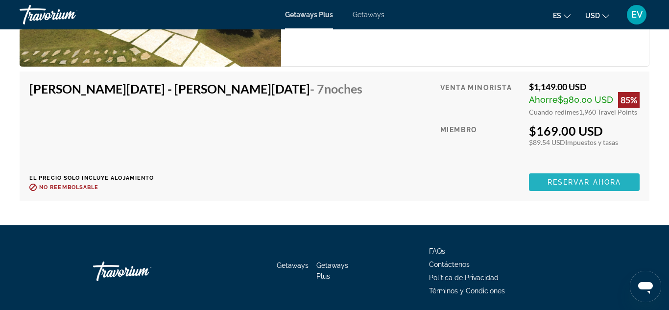
click at [585, 180] on span "Reservar ahora" at bounding box center [583, 182] width 73 height 8
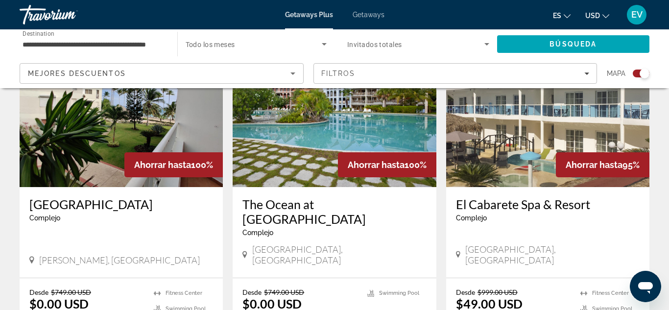
scroll to position [397, 0]
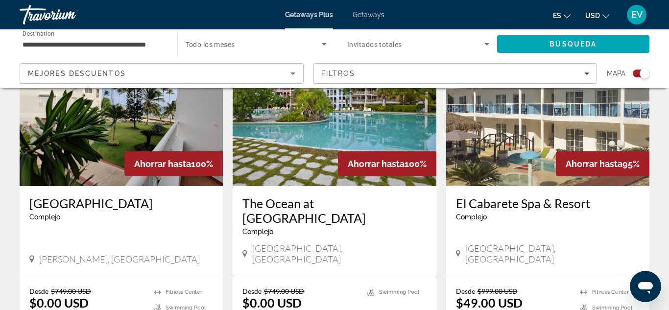
click at [510, 160] on img "Main content" at bounding box center [547, 107] width 203 height 157
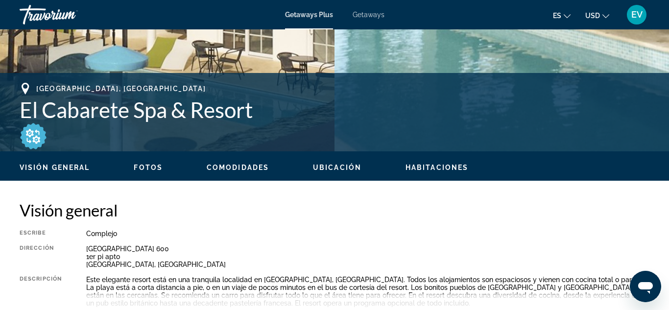
scroll to position [345, 0]
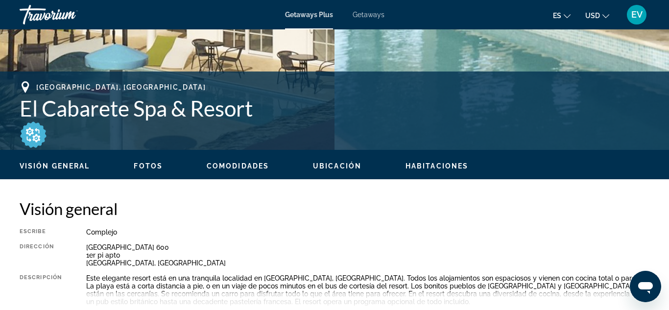
click at [436, 165] on span "Habitaciones" at bounding box center [436, 166] width 63 height 8
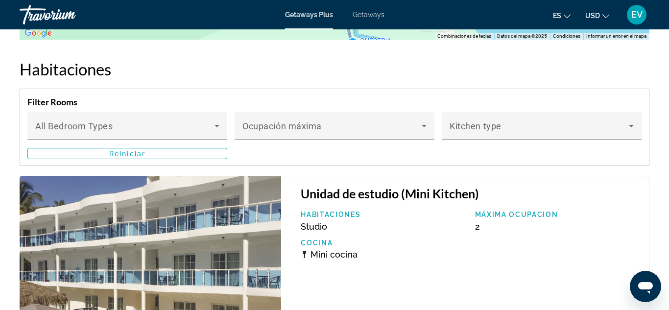
scroll to position [1893, 0]
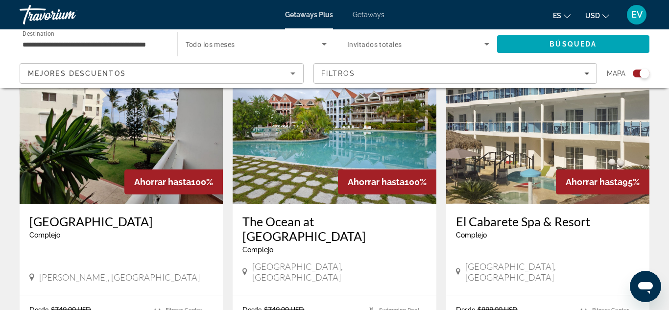
scroll to position [387, 0]
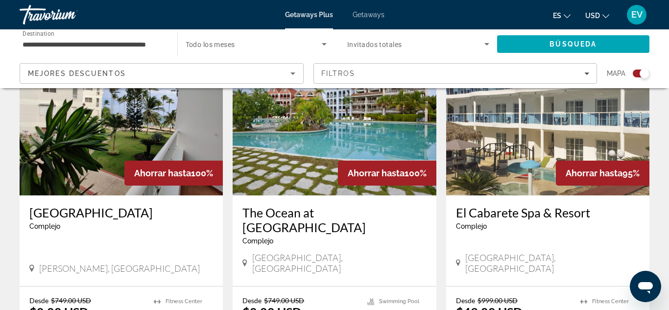
click at [269, 144] on img "Main content" at bounding box center [334, 117] width 203 height 157
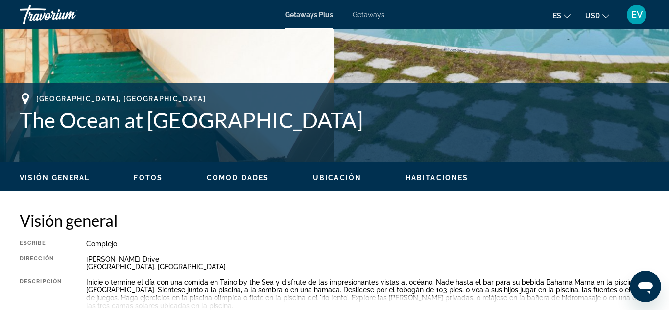
click at [434, 178] on span "Habitaciones" at bounding box center [436, 178] width 63 height 8
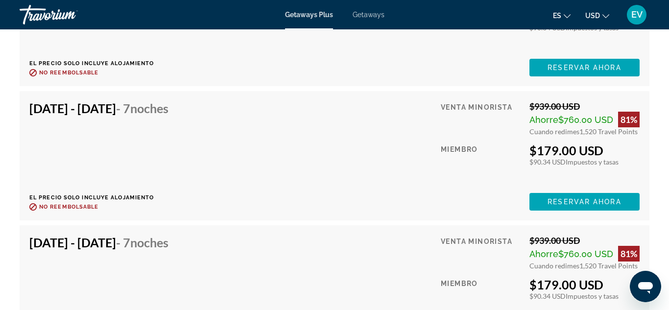
scroll to position [9480, 0]
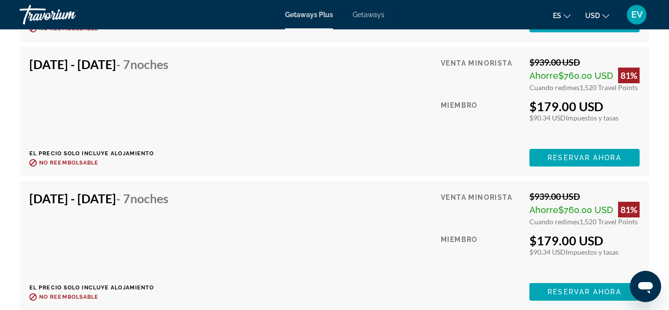
drag, startPoint x: 329, startPoint y: 129, endPoint x: 344, endPoint y: 107, distance: 26.5
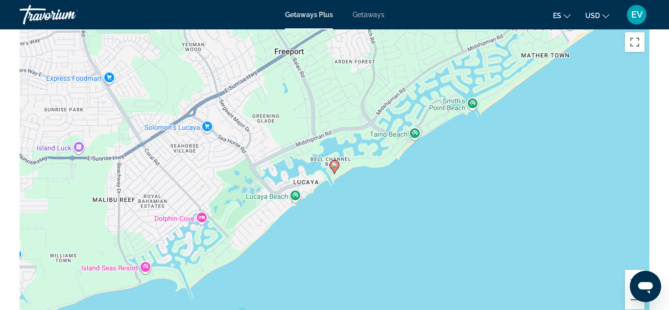
scroll to position [1404, 0]
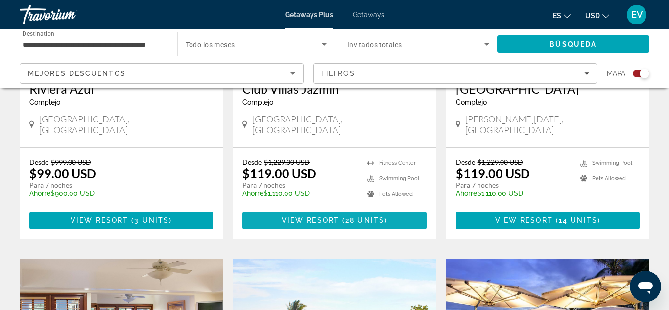
scroll to position [804, 0]
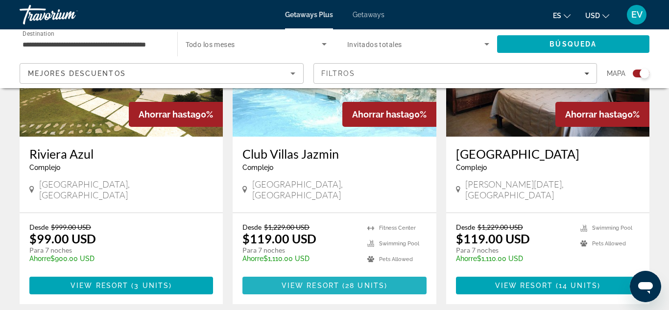
click at [334, 274] on span "Main content" at bounding box center [334, 285] width 184 height 23
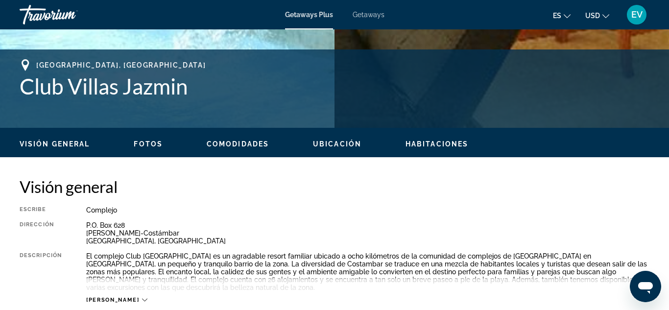
click at [439, 141] on span "Habitaciones" at bounding box center [436, 144] width 63 height 8
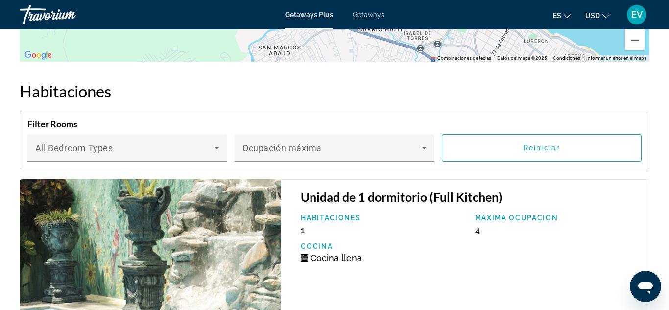
scroll to position [1900, 0]
